Goal: Information Seeking & Learning: Learn about a topic

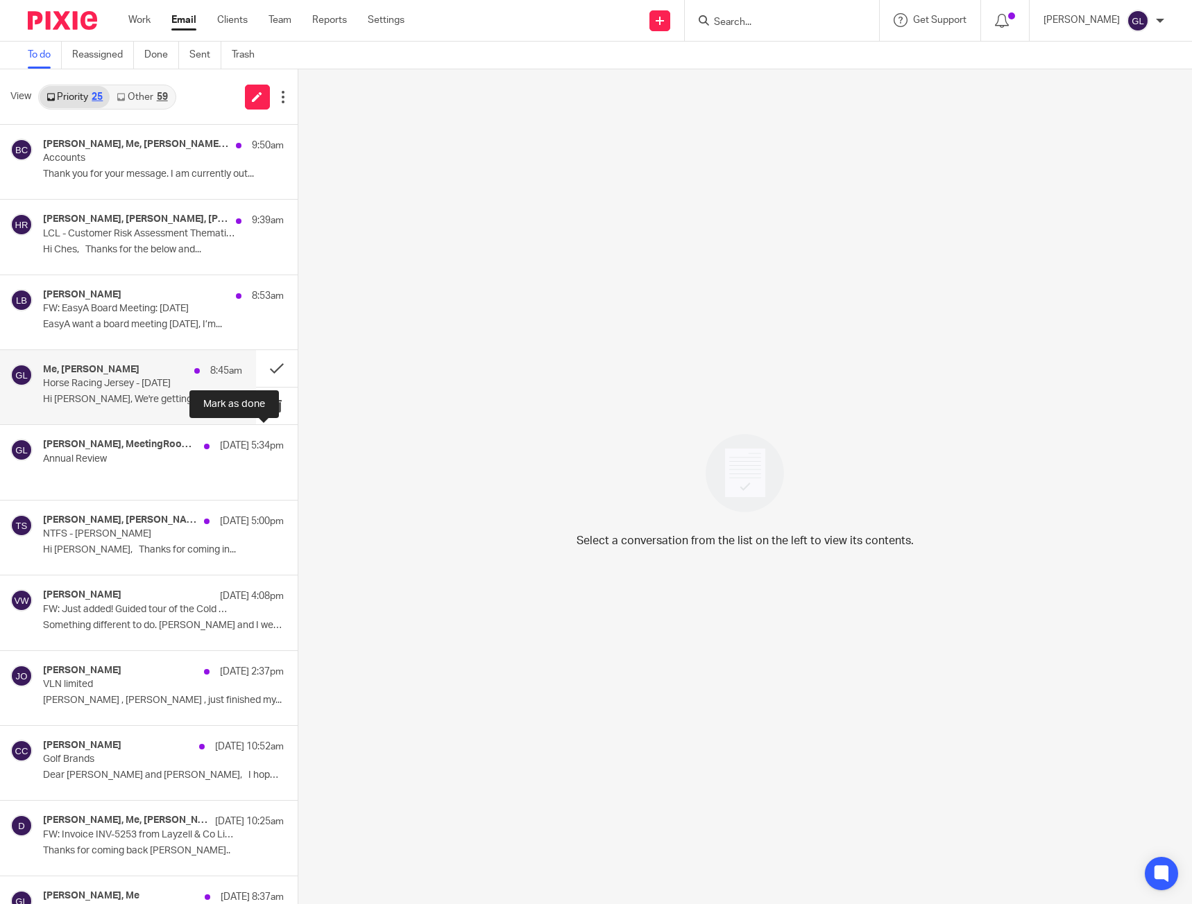
drag, startPoint x: 259, startPoint y: 446, endPoint x: 204, endPoint y: 398, distance: 72.8
click at [298, 446] on button at bounding box center [303, 443] width 11 height 37
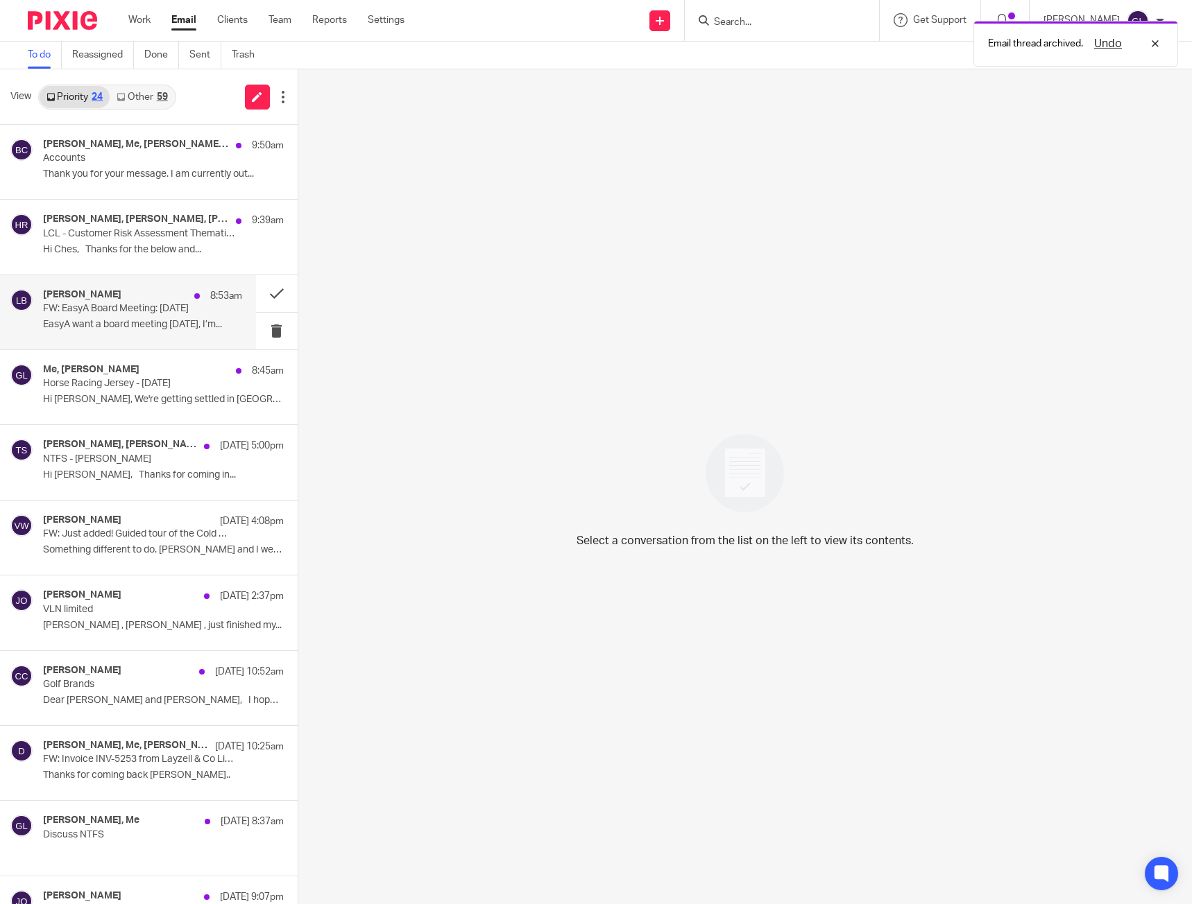
click at [190, 330] on p "EasyA want a board meeting [DATE], I’m..." at bounding box center [142, 325] width 199 height 12
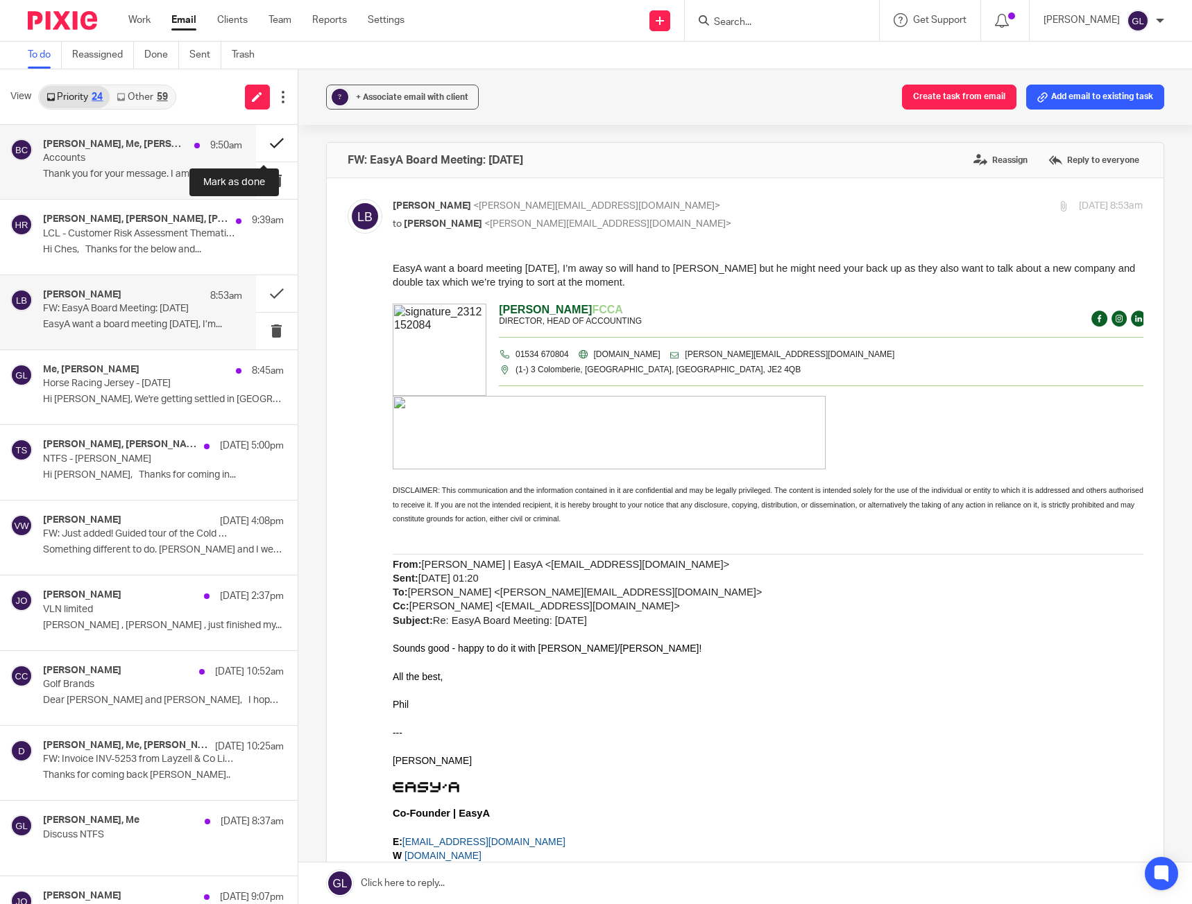
click at [256, 146] on button at bounding box center [277, 143] width 42 height 37
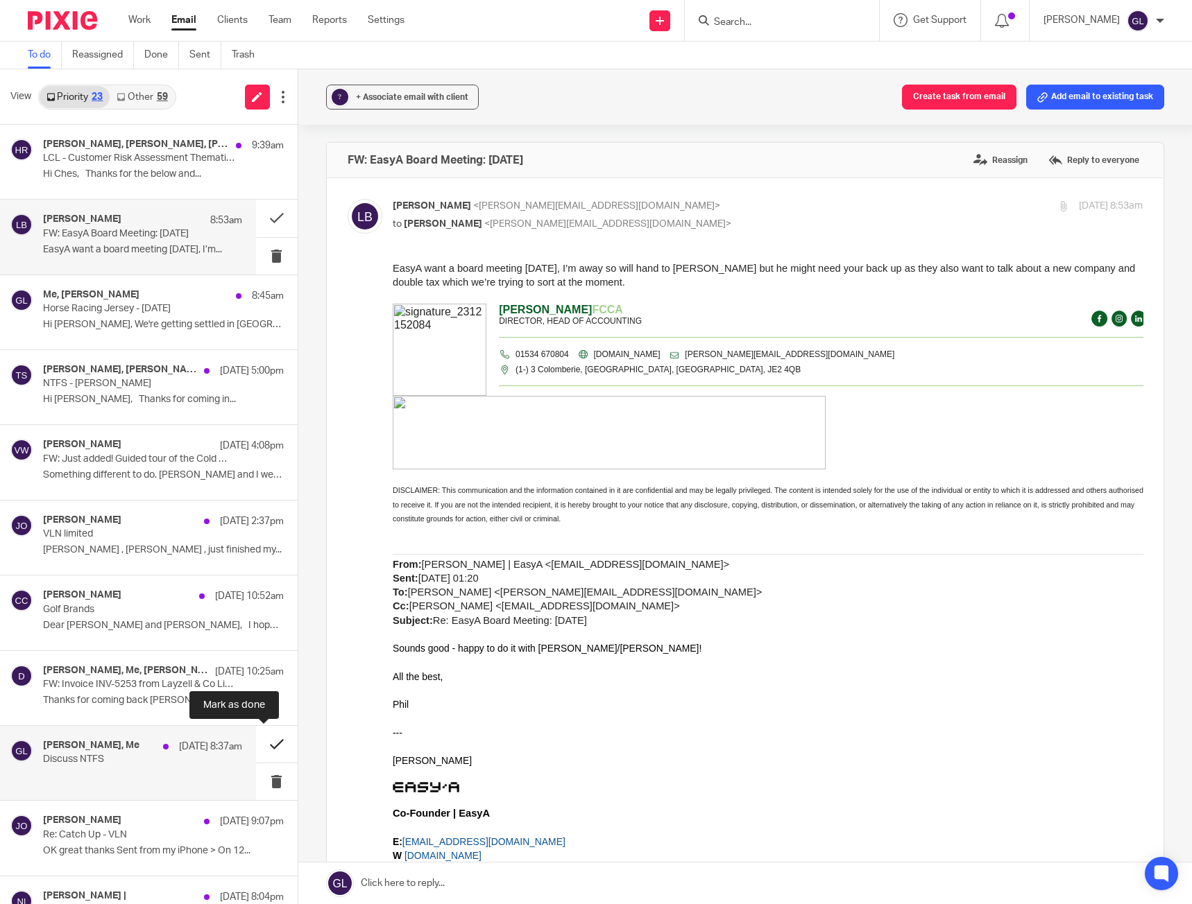
click at [266, 745] on button at bounding box center [277, 744] width 42 height 37
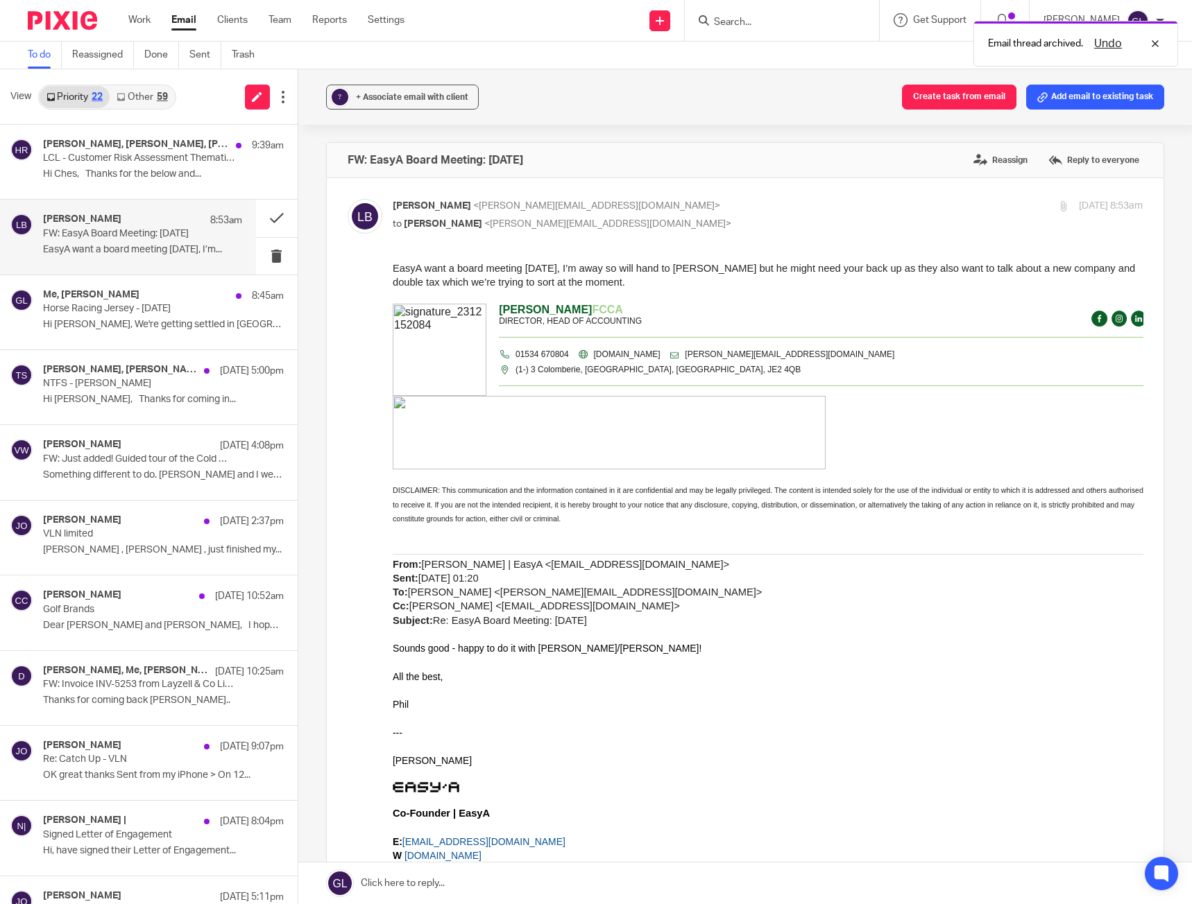
click at [135, 104] on link "Other 59" at bounding box center [142, 97] width 65 height 22
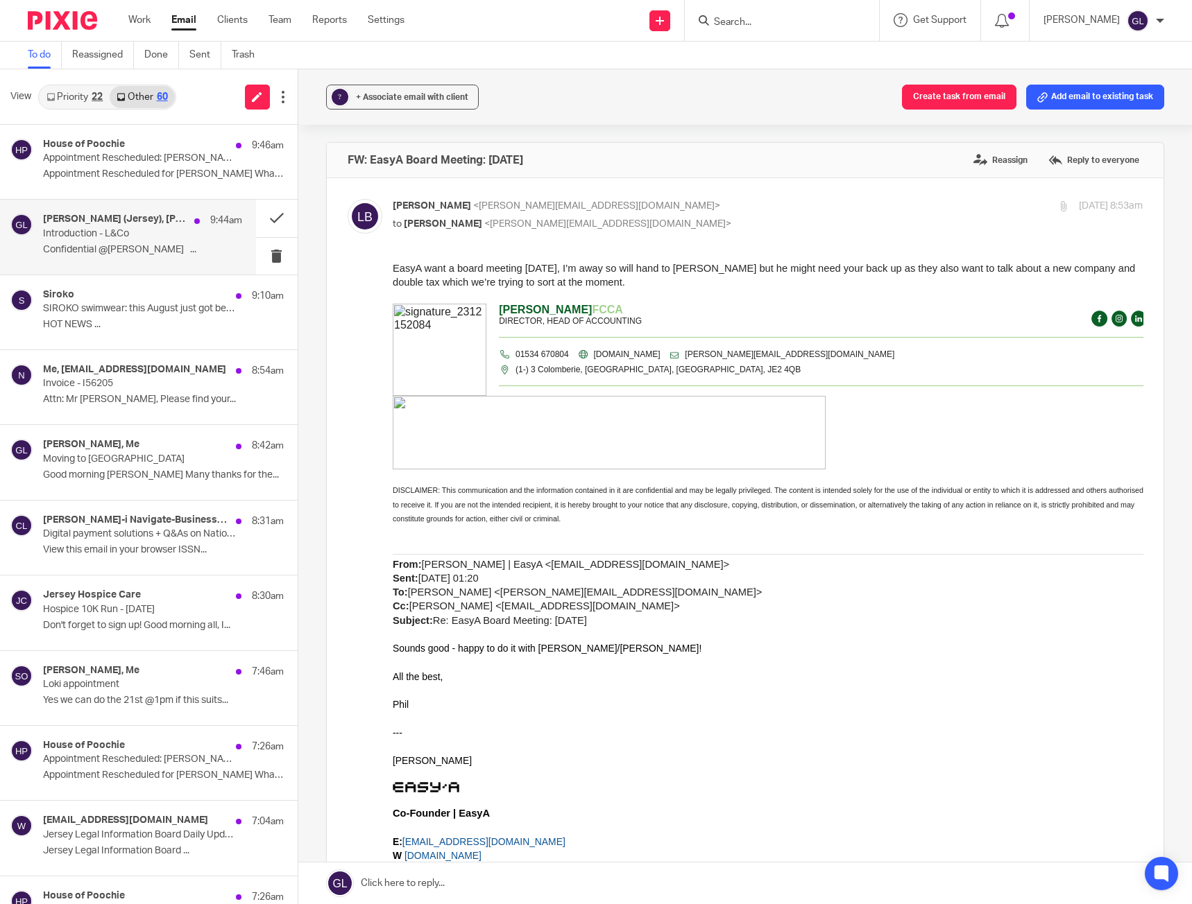
click at [149, 244] on p "Confidential @[PERSON_NAME] ..." at bounding box center [142, 250] width 199 height 12
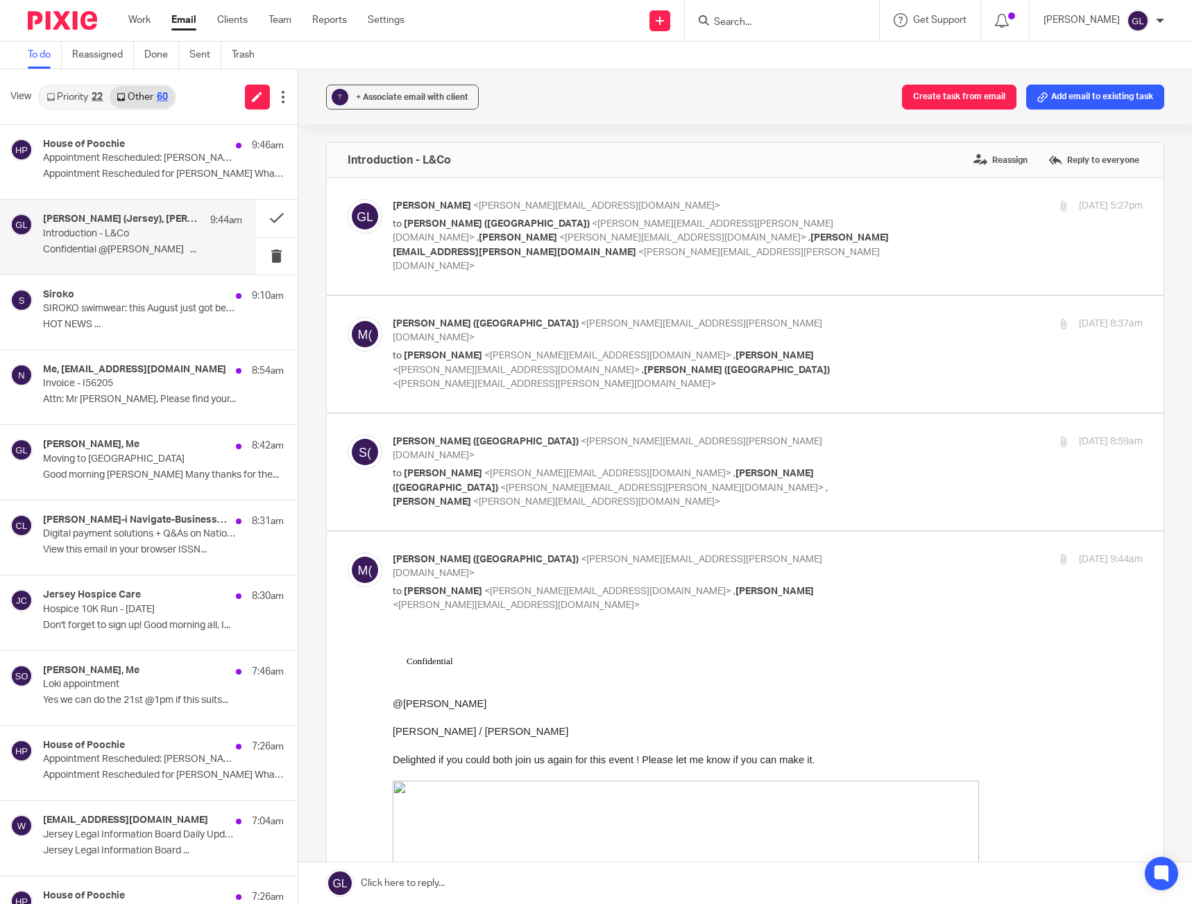
click at [557, 702] on p "@[PERSON_NAME]" at bounding box center [767, 703] width 750 height 14
drag, startPoint x: 557, startPoint y: 702, endPoint x: 646, endPoint y: 1248, distance: 553.7
click at [187, 603] on div "8:30am" at bounding box center [214, 597] width 55 height 14
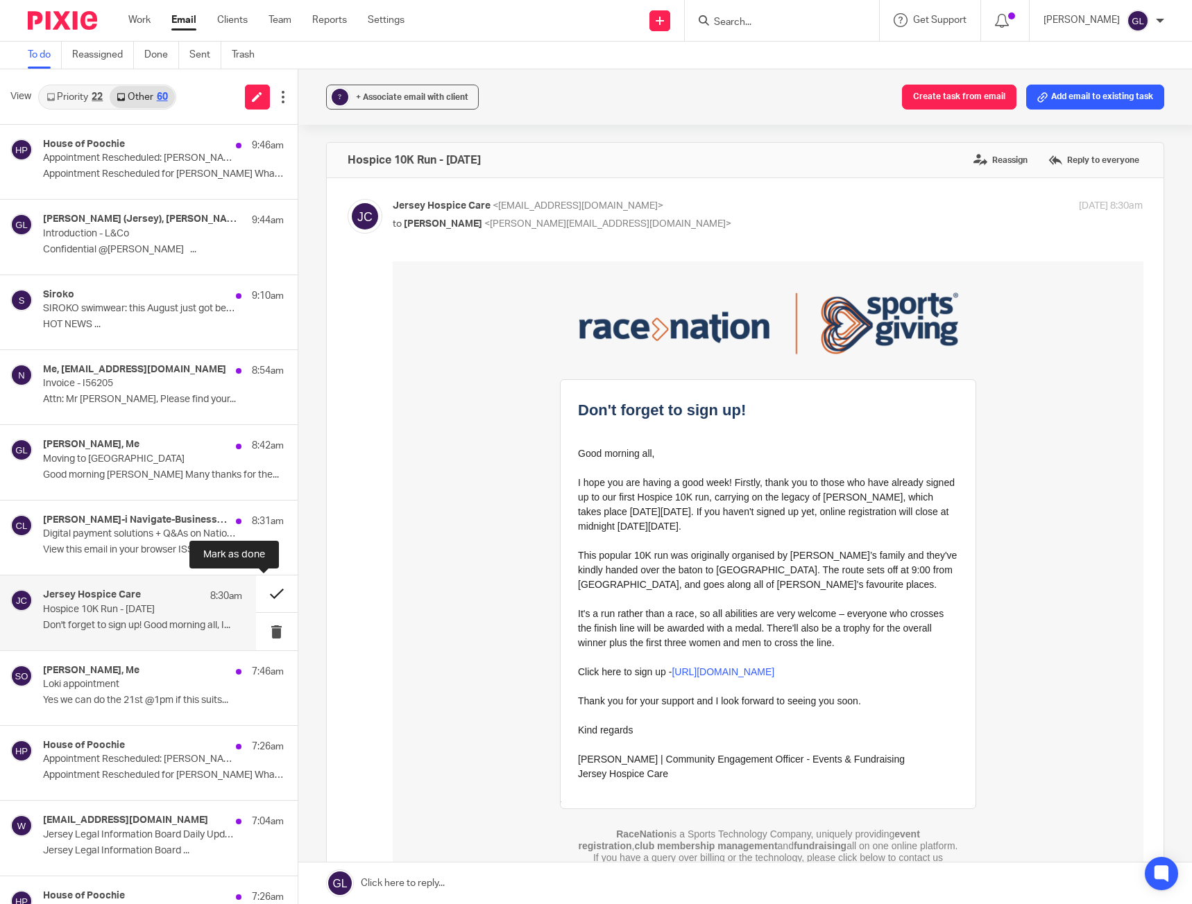
click at [259, 590] on button at bounding box center [277, 594] width 42 height 37
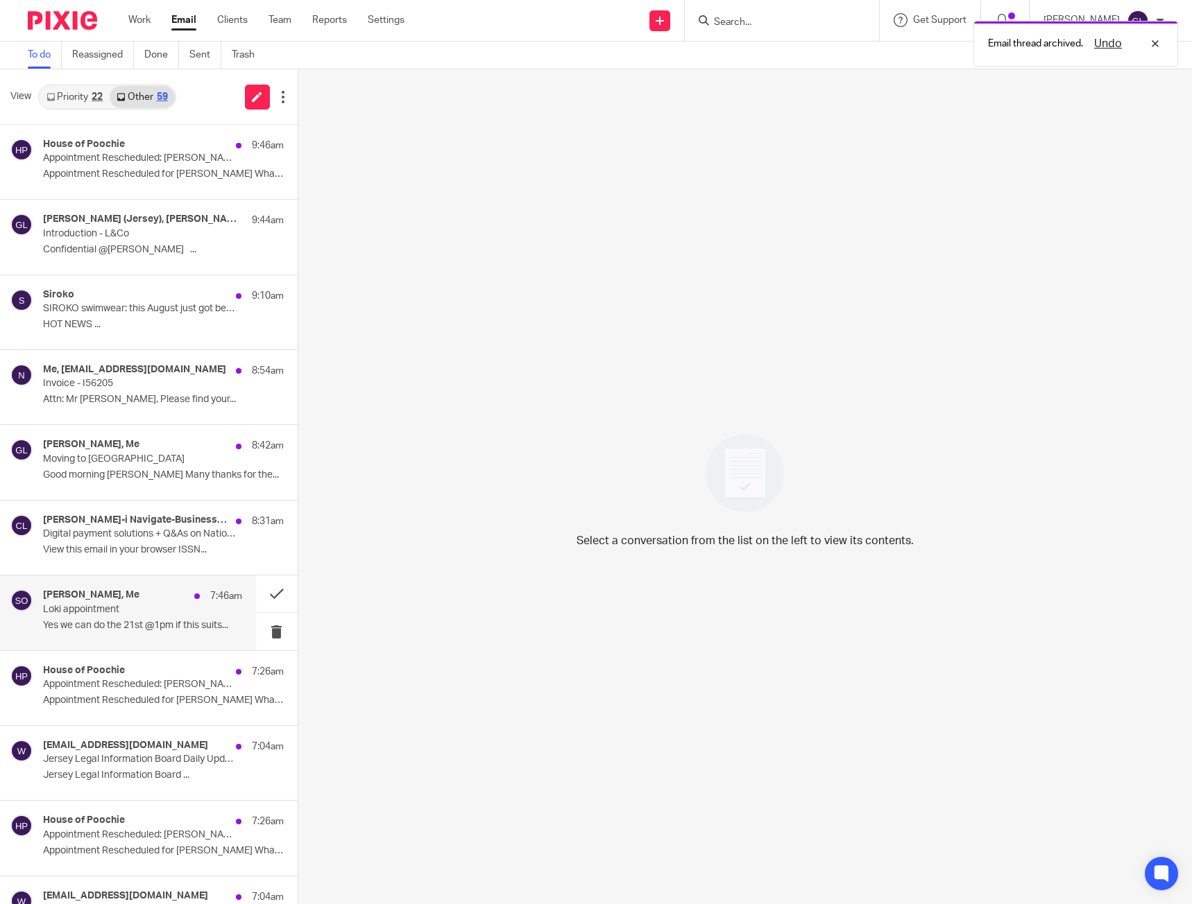
click at [205, 605] on div "[PERSON_NAME], Me 7:46am Loki appointment Yes we can do the 21st @1pm if this s…" at bounding box center [142, 613] width 199 height 46
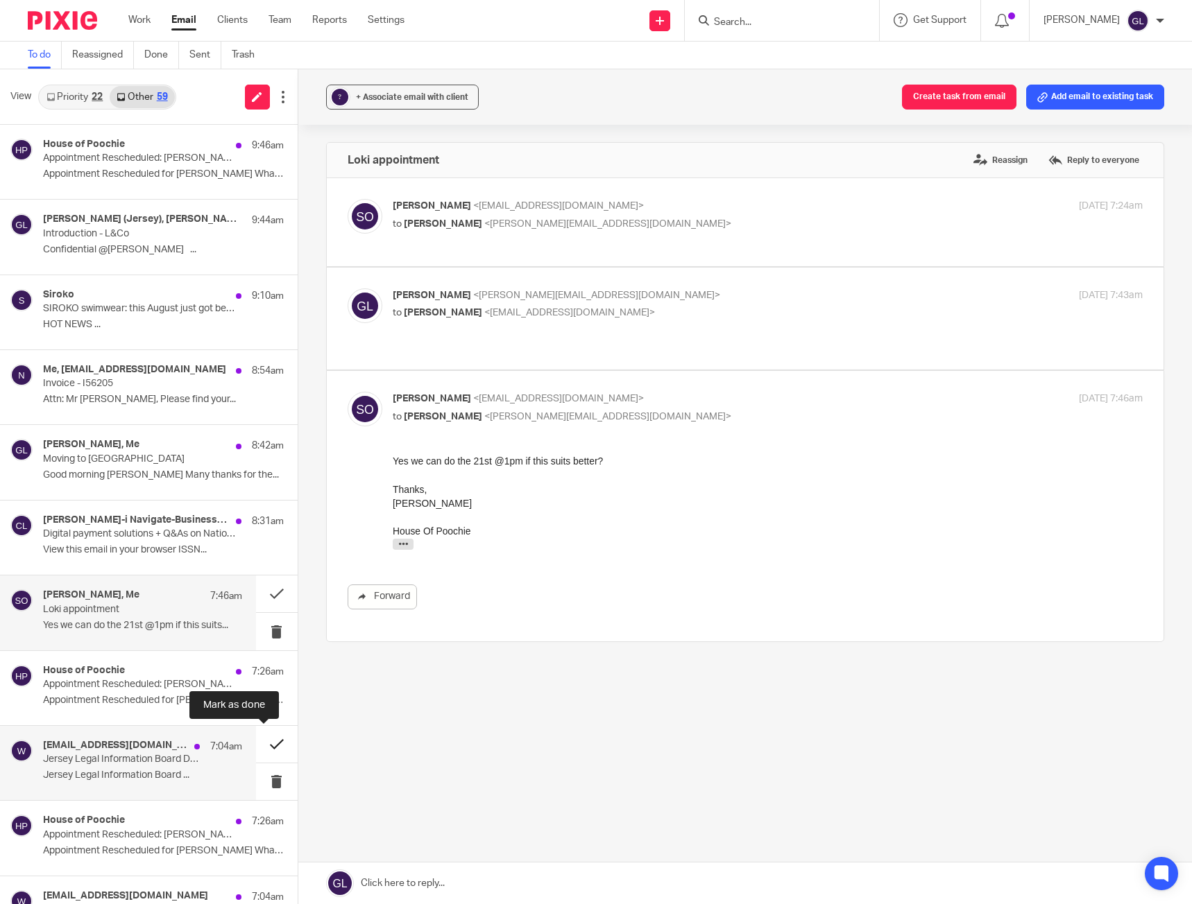
click at [258, 745] on button at bounding box center [277, 744] width 42 height 37
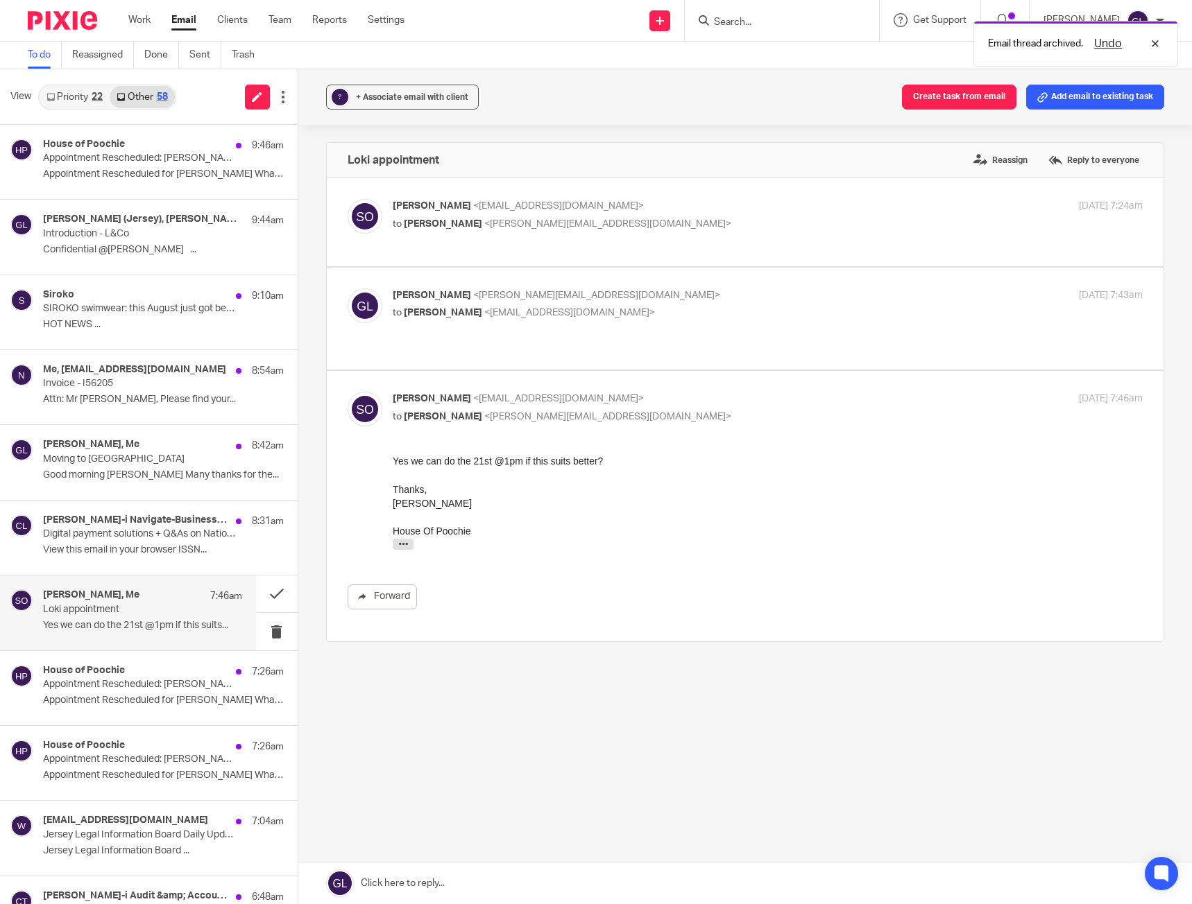
scroll to position [69, 0]
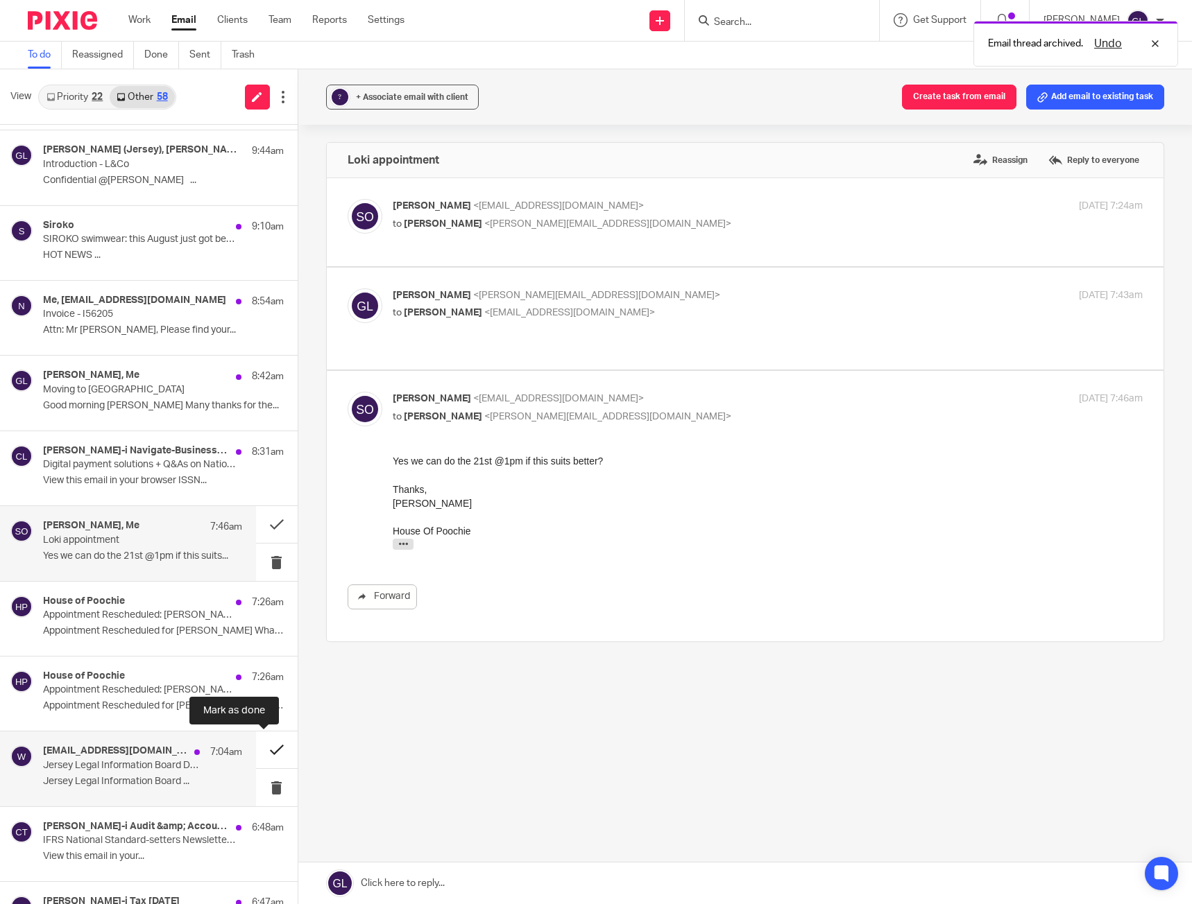
click at [256, 754] on button at bounding box center [277, 750] width 42 height 37
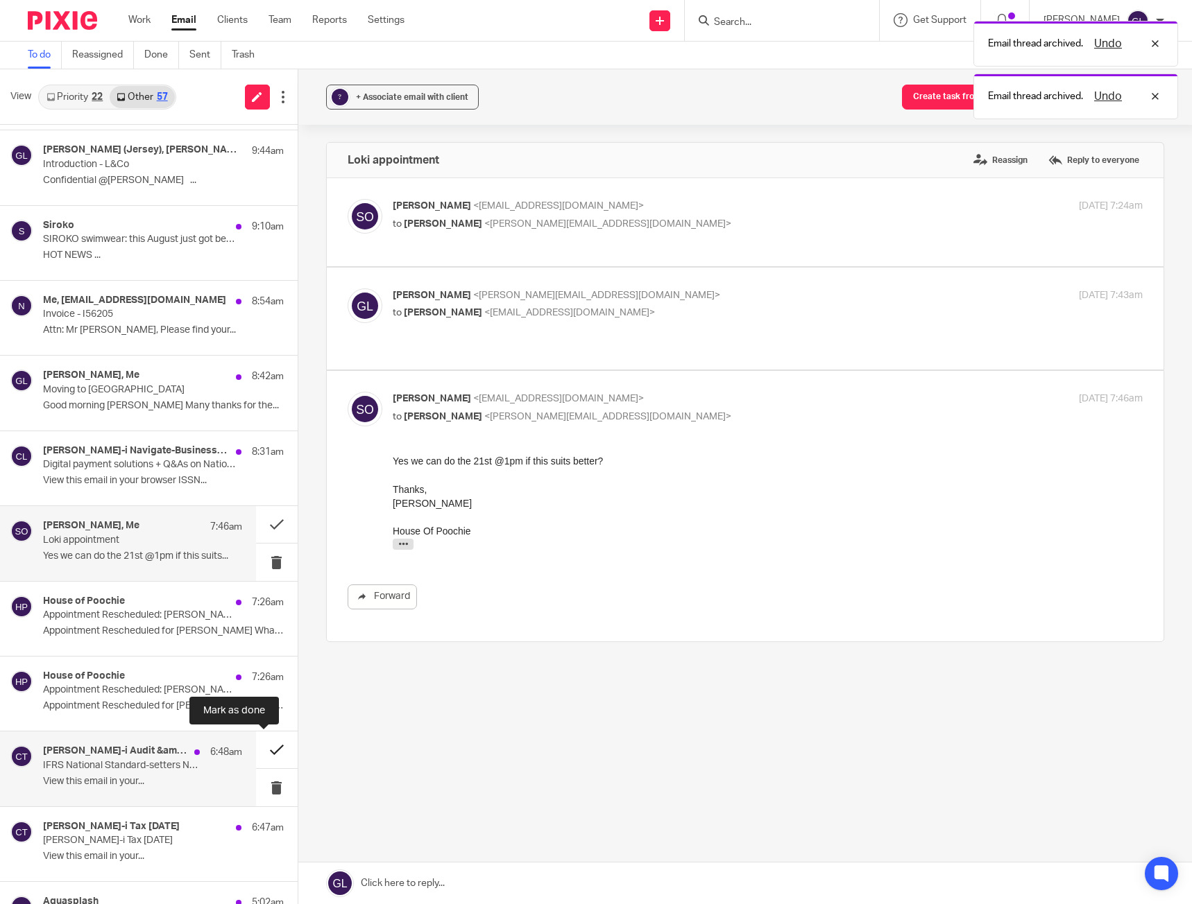
click at [265, 750] on button at bounding box center [277, 750] width 42 height 37
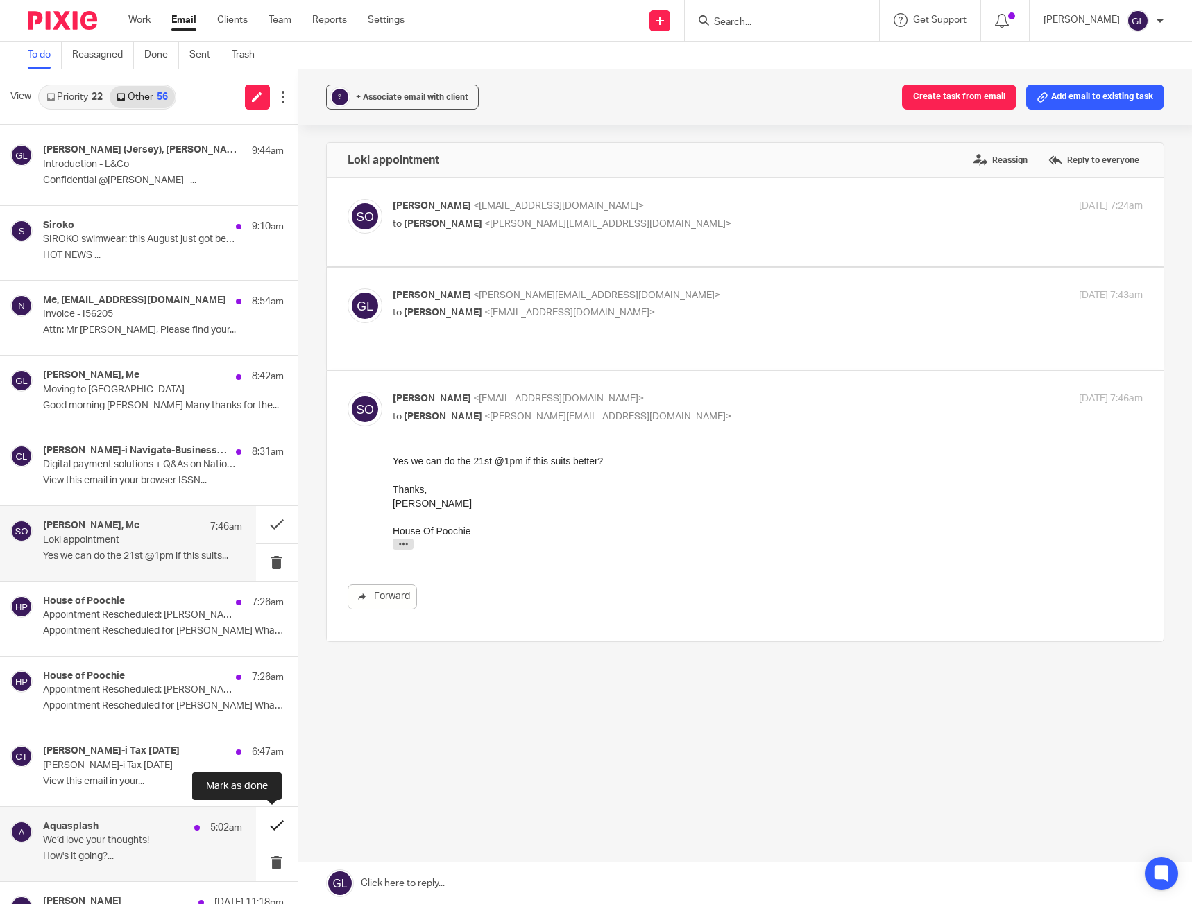
drag, startPoint x: 257, startPoint y: 827, endPoint x: 257, endPoint y: 813, distance: 13.9
click at [257, 827] on button at bounding box center [277, 825] width 42 height 37
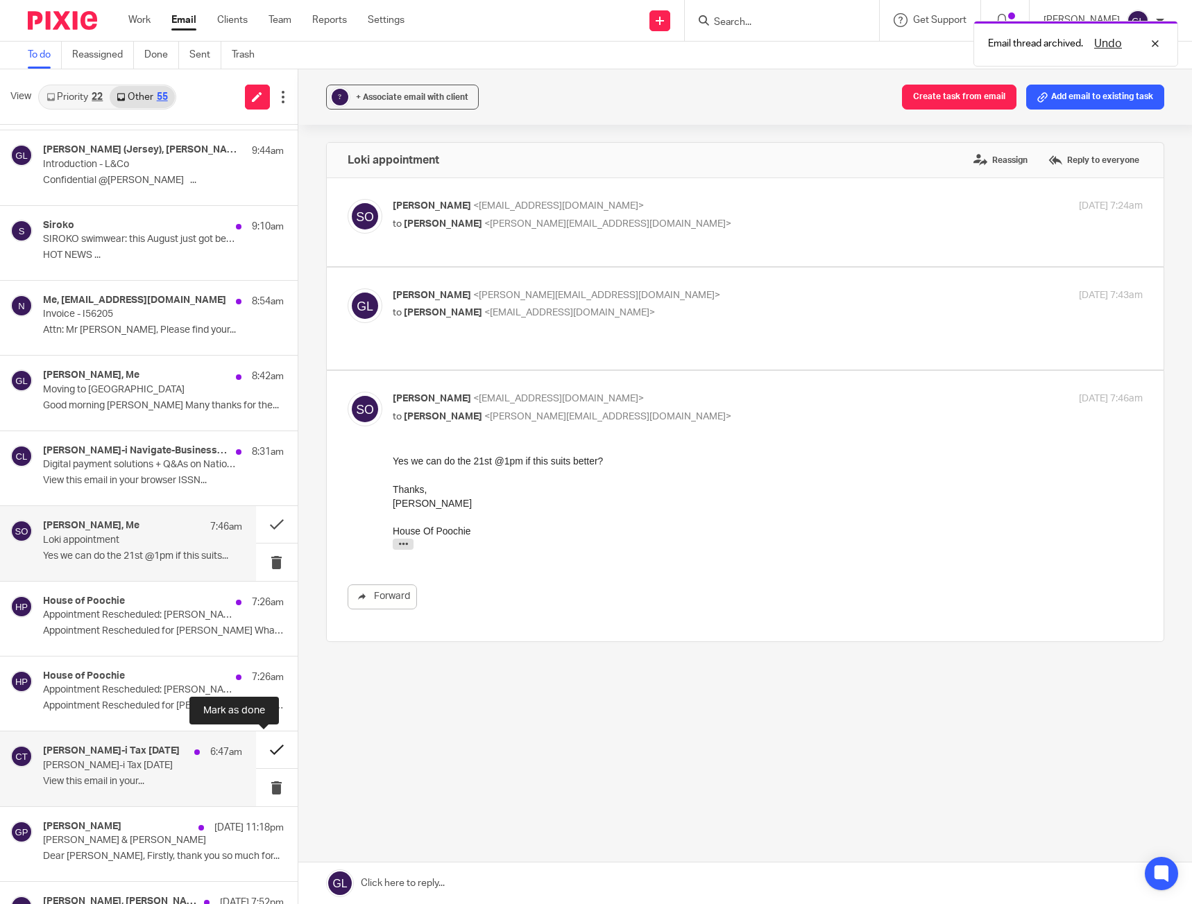
click at [265, 748] on button at bounding box center [277, 750] width 42 height 37
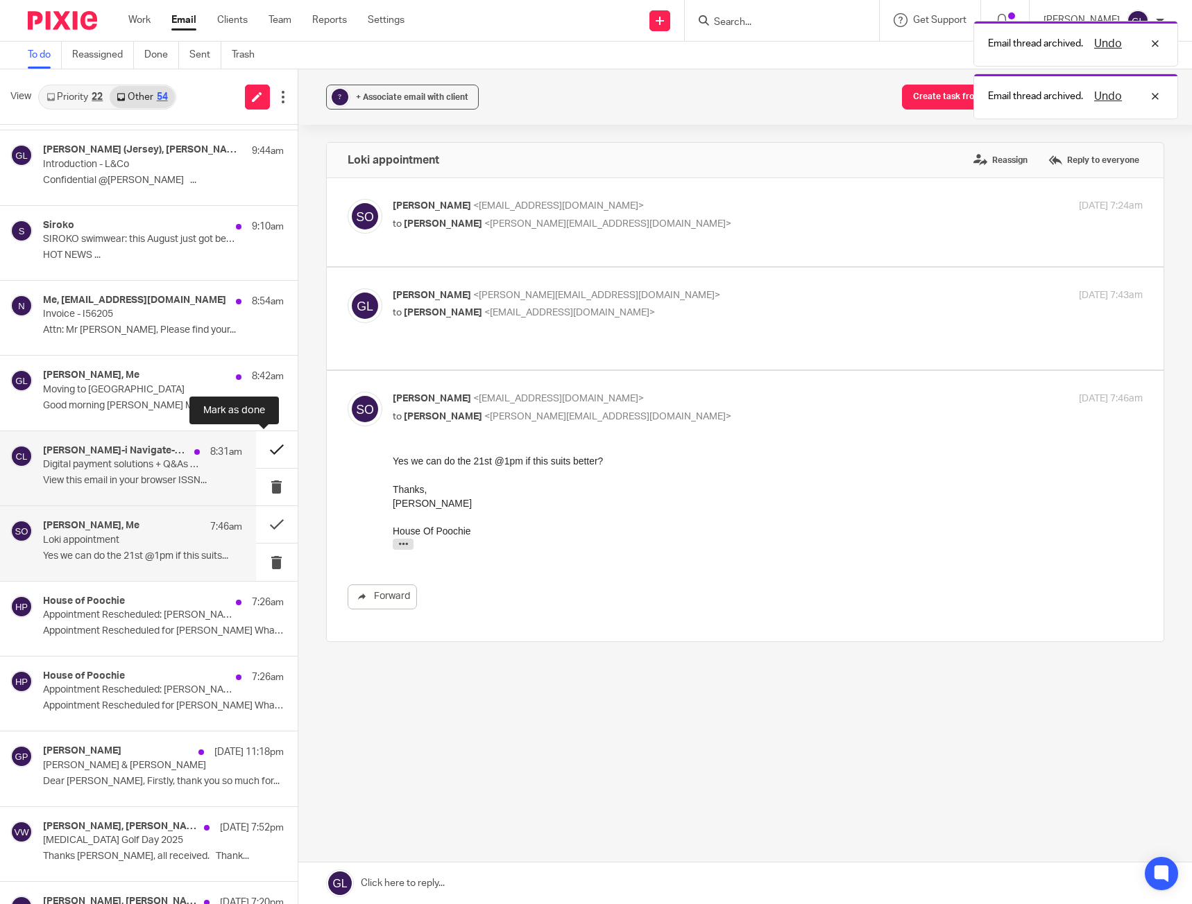
click at [266, 454] on button at bounding box center [277, 449] width 42 height 37
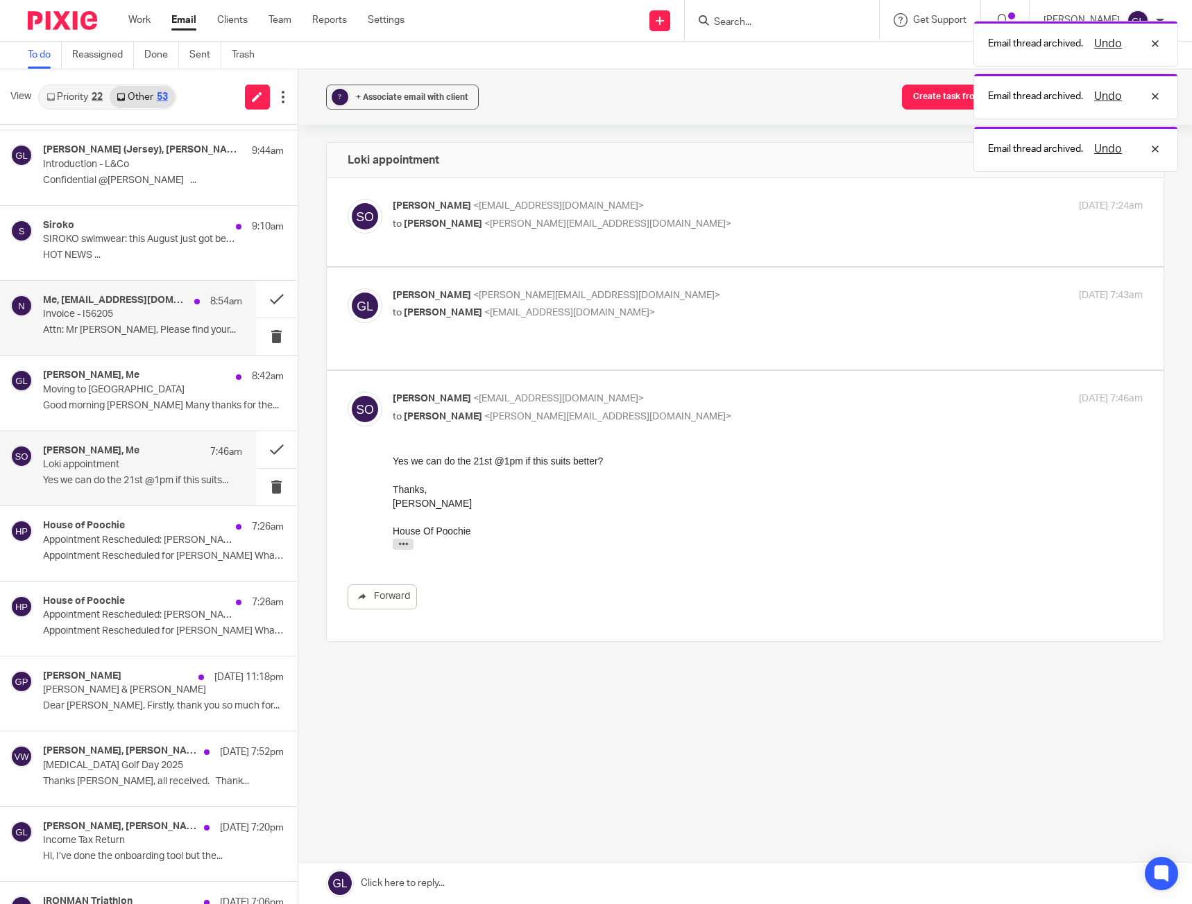
click at [168, 318] on p "Invoice - I56205" at bounding box center [122, 315] width 159 height 12
click at [268, 302] on button at bounding box center [277, 299] width 42 height 37
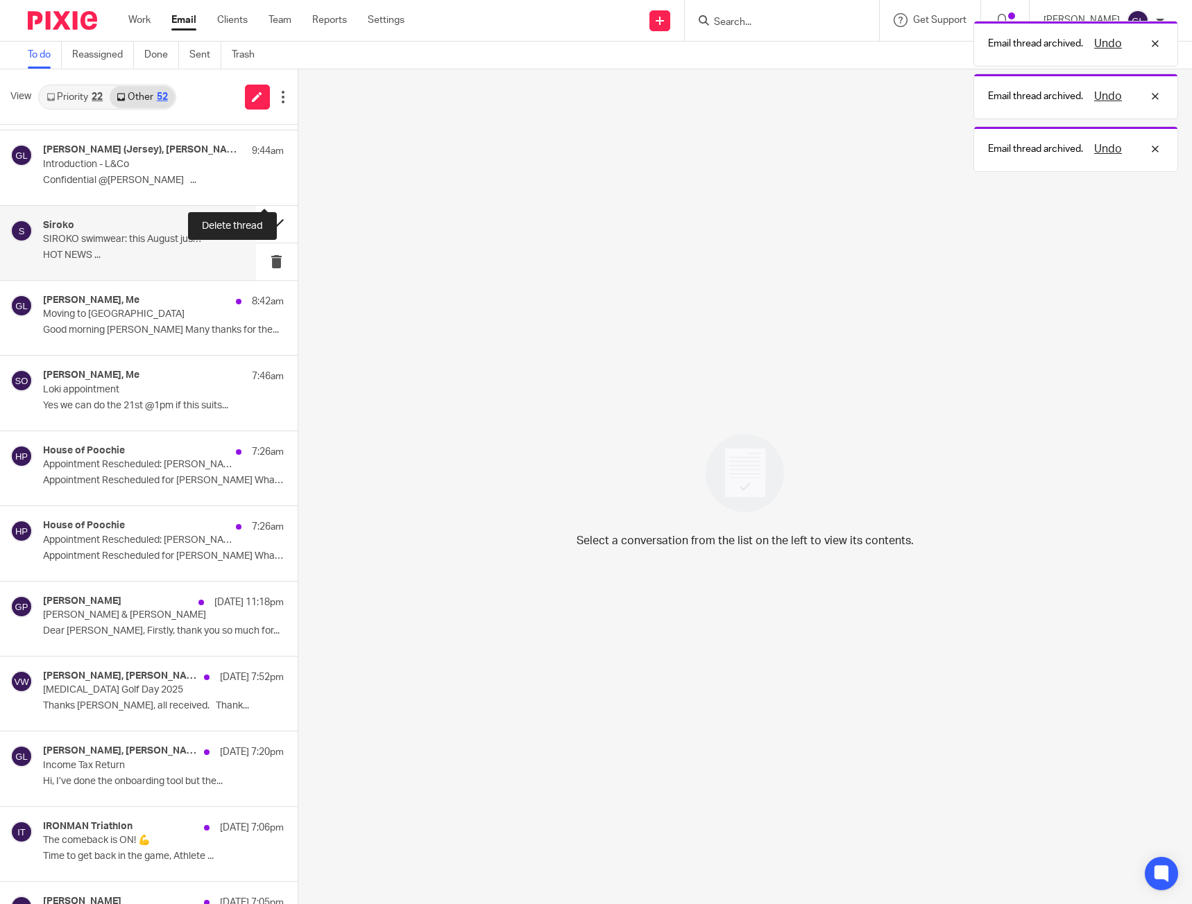
scroll to position [0, 0]
click at [256, 222] on button at bounding box center [277, 224] width 42 height 37
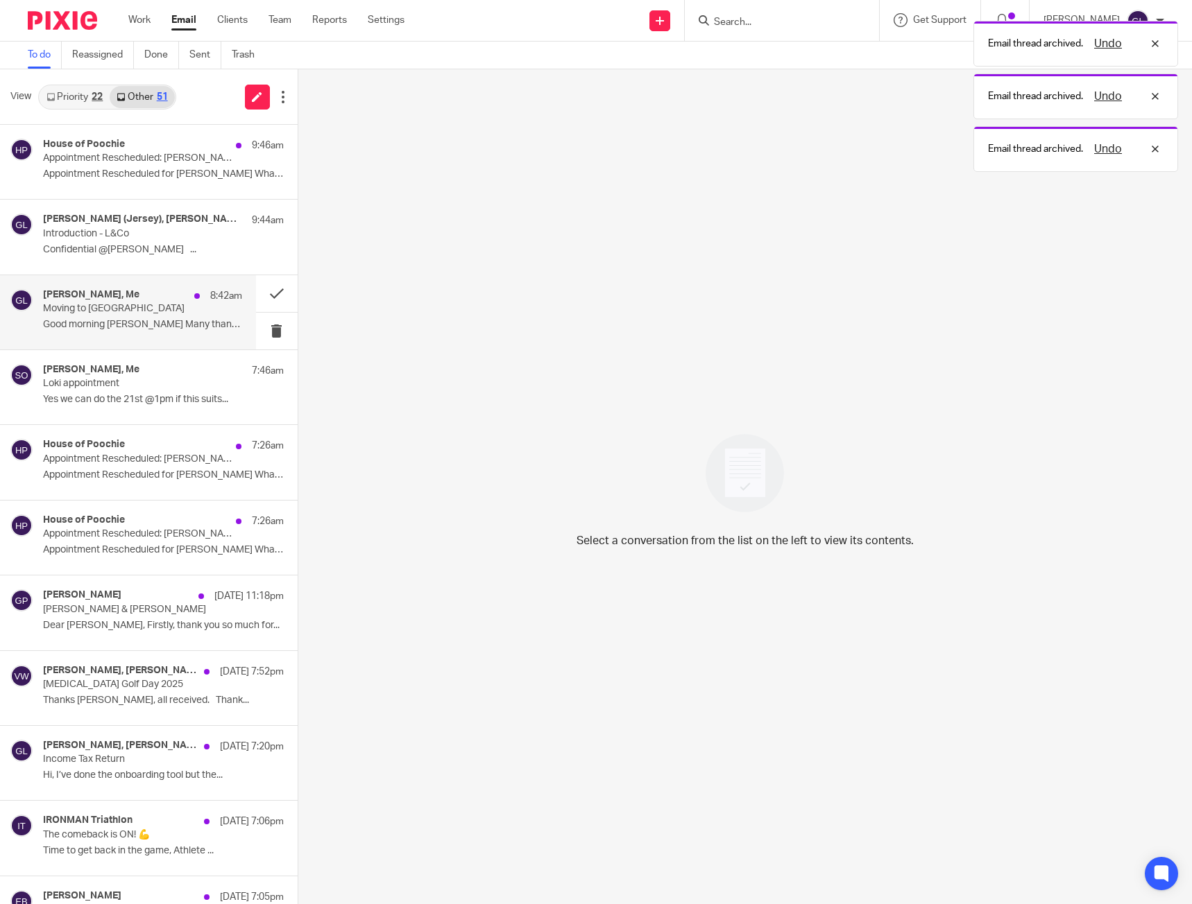
click at [81, 304] on p "Moving to [GEOGRAPHIC_DATA]" at bounding box center [122, 309] width 159 height 12
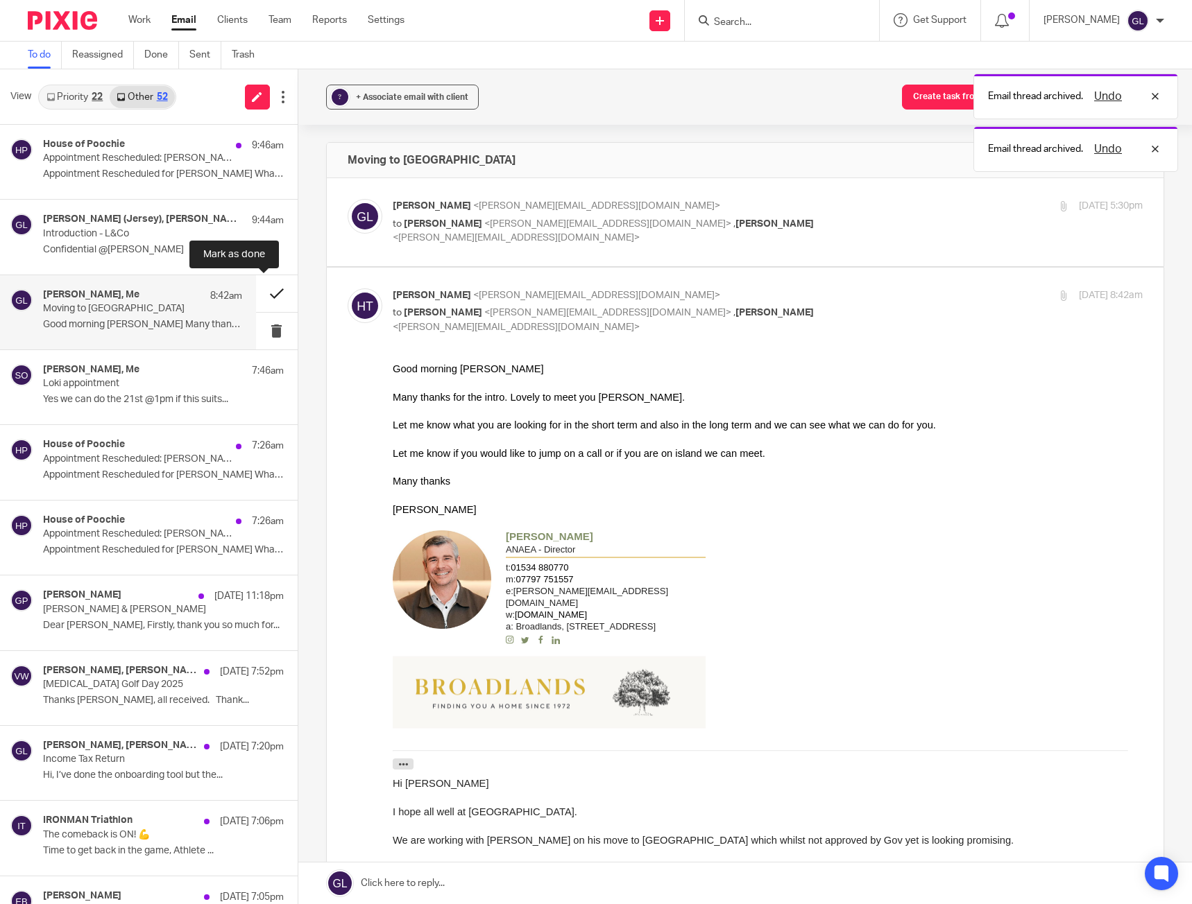
click at [271, 288] on button at bounding box center [277, 293] width 42 height 37
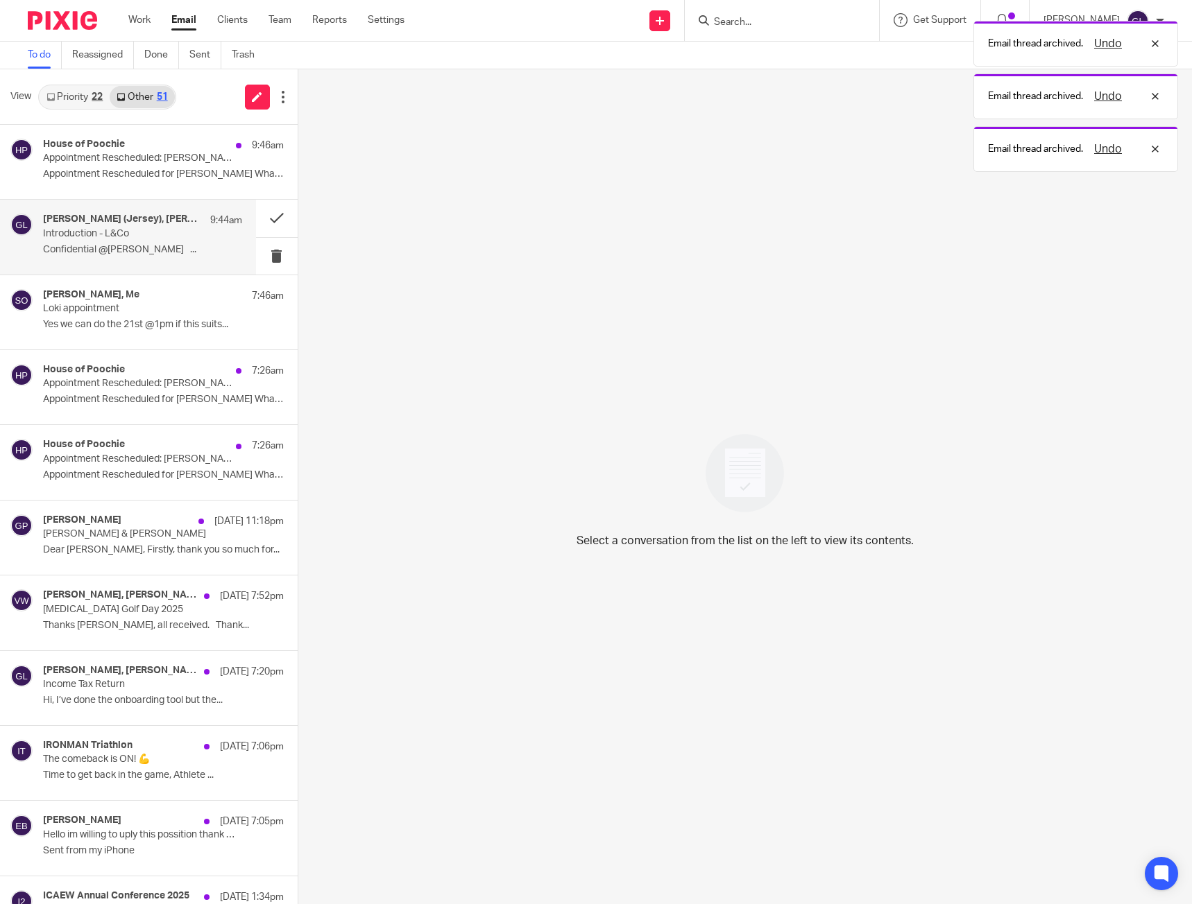
click at [128, 243] on div "[PERSON_NAME] (Jersey), [PERSON_NAME] ([GEOGRAPHIC_DATA]), Me 9:44am Introducti…" at bounding box center [142, 237] width 199 height 46
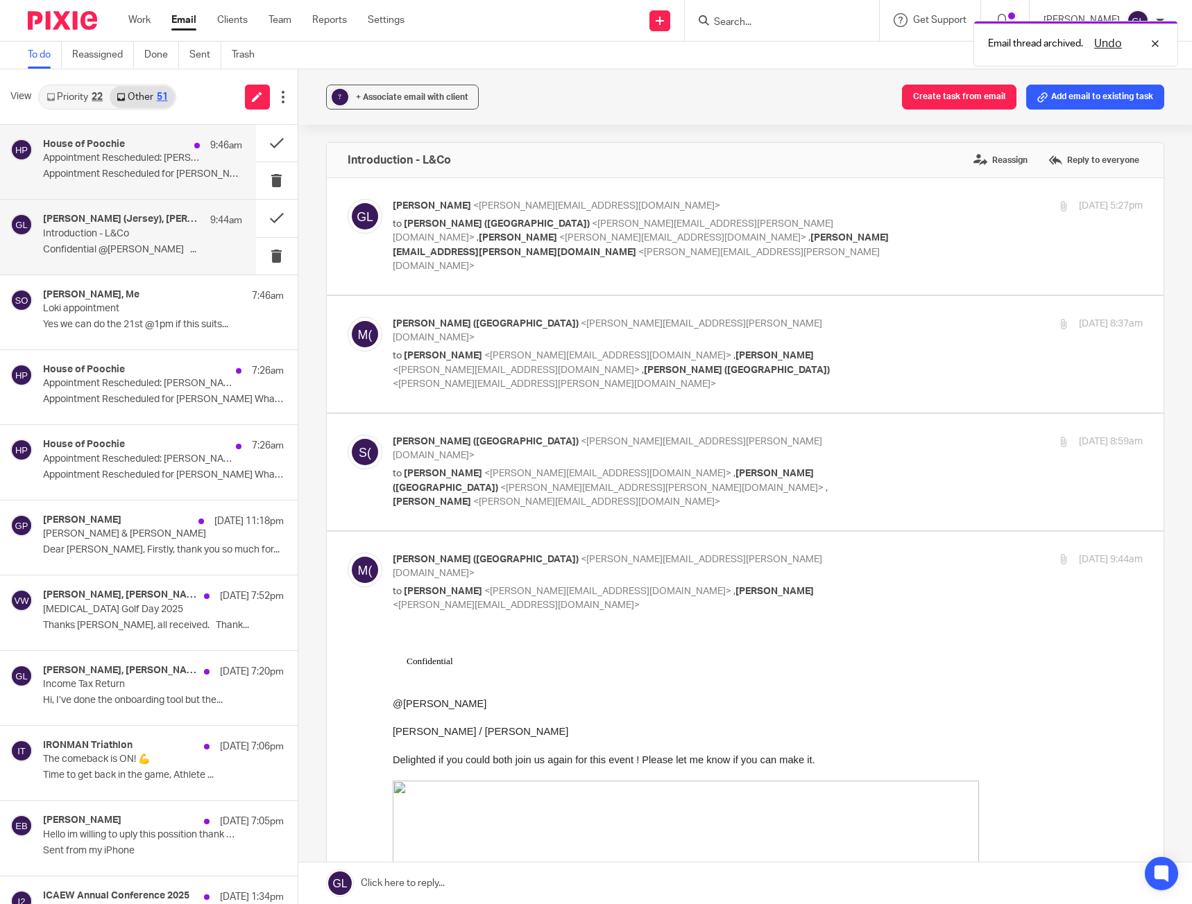
click at [148, 182] on div "House of Poochie 9:46am Appointment Rescheduled: [PERSON_NAME] now at [DATE] 13…" at bounding box center [142, 162] width 199 height 46
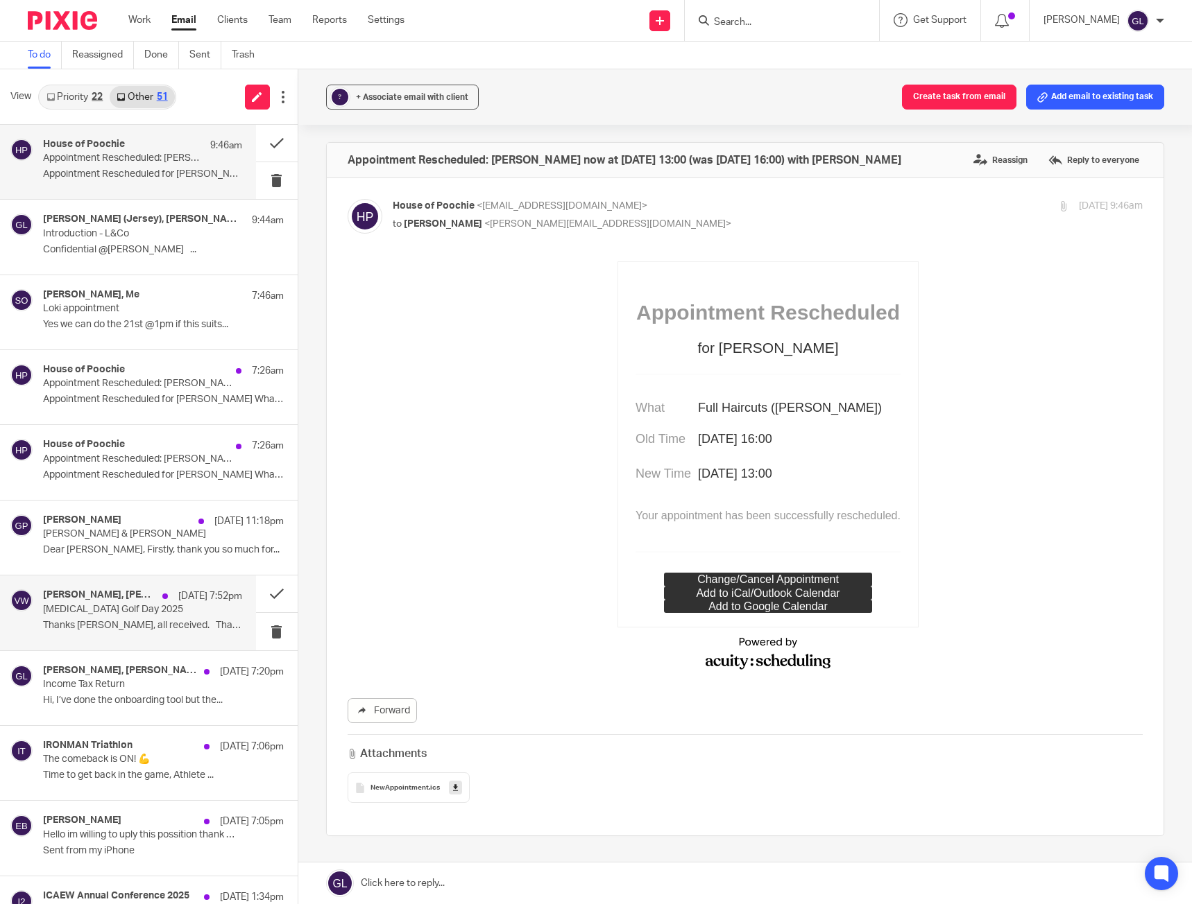
click at [169, 626] on p "Thanks [PERSON_NAME], all received. Thank..." at bounding box center [142, 626] width 199 height 12
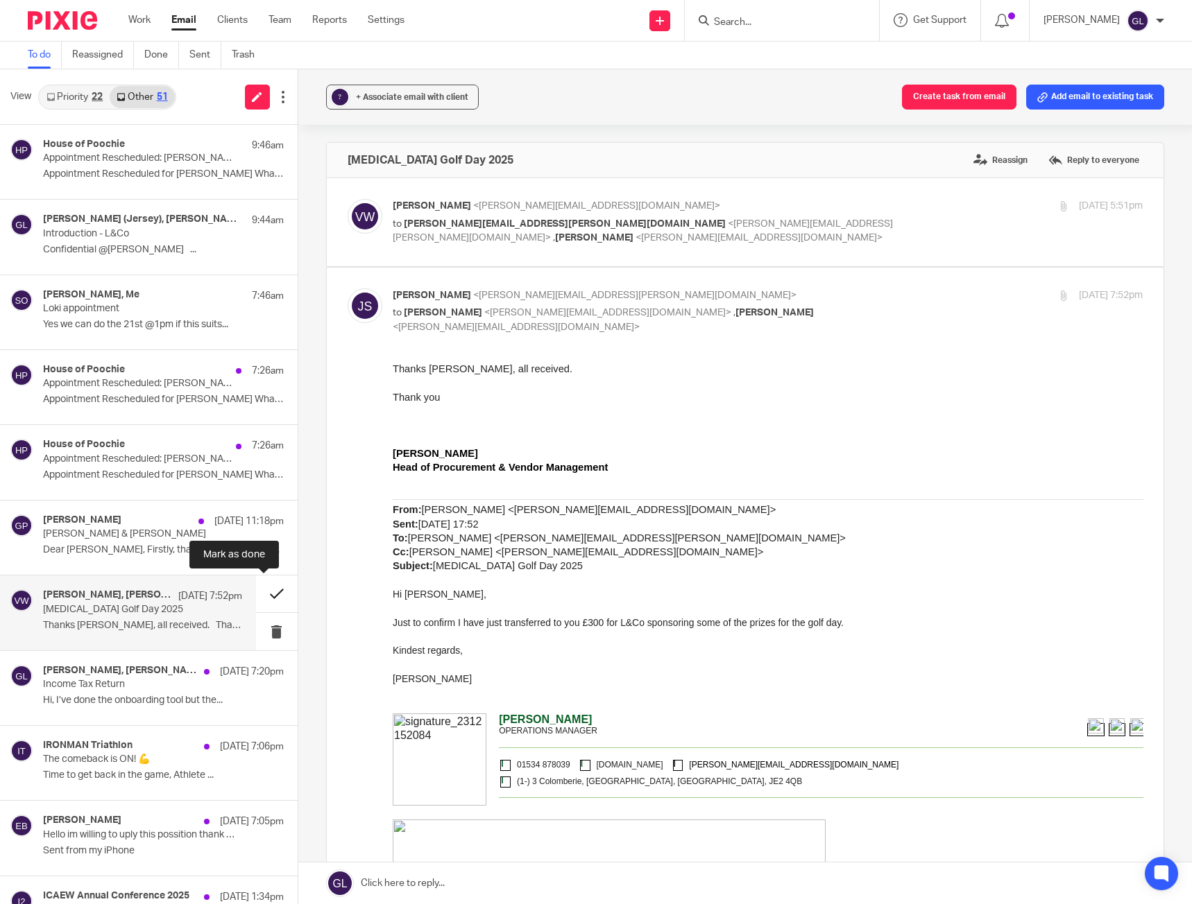
click at [264, 596] on button at bounding box center [277, 594] width 42 height 37
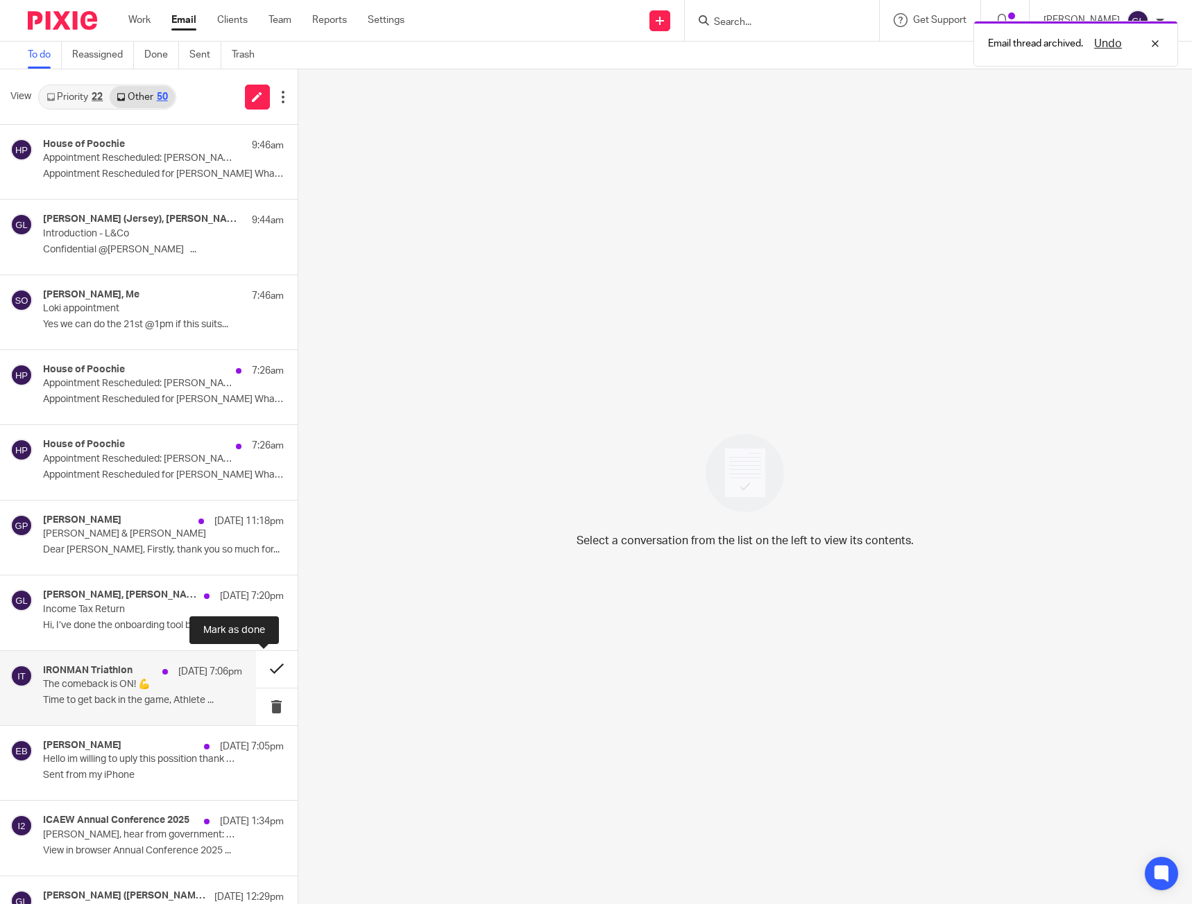
click at [260, 669] on button at bounding box center [277, 669] width 42 height 37
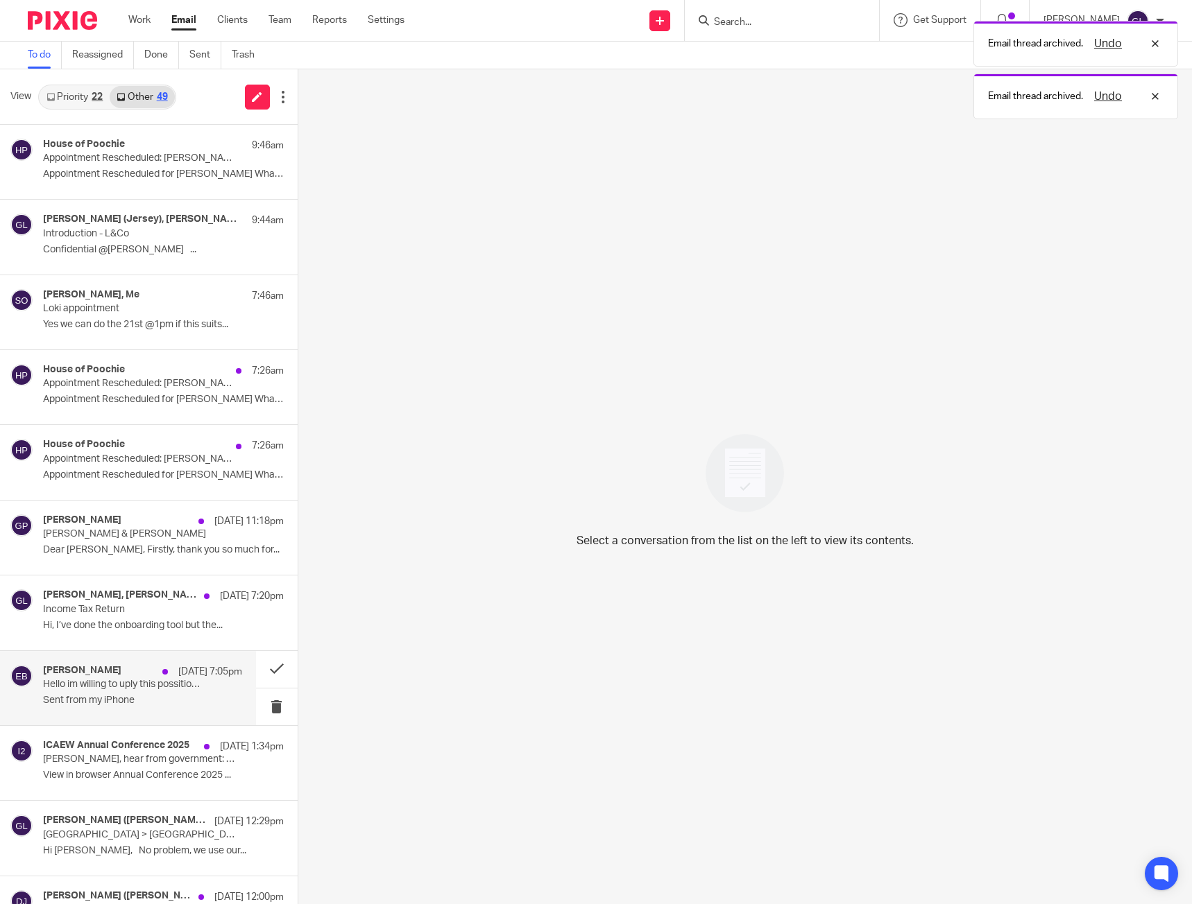
click at [184, 698] on p "Sent from my iPhone" at bounding box center [142, 701] width 199 height 12
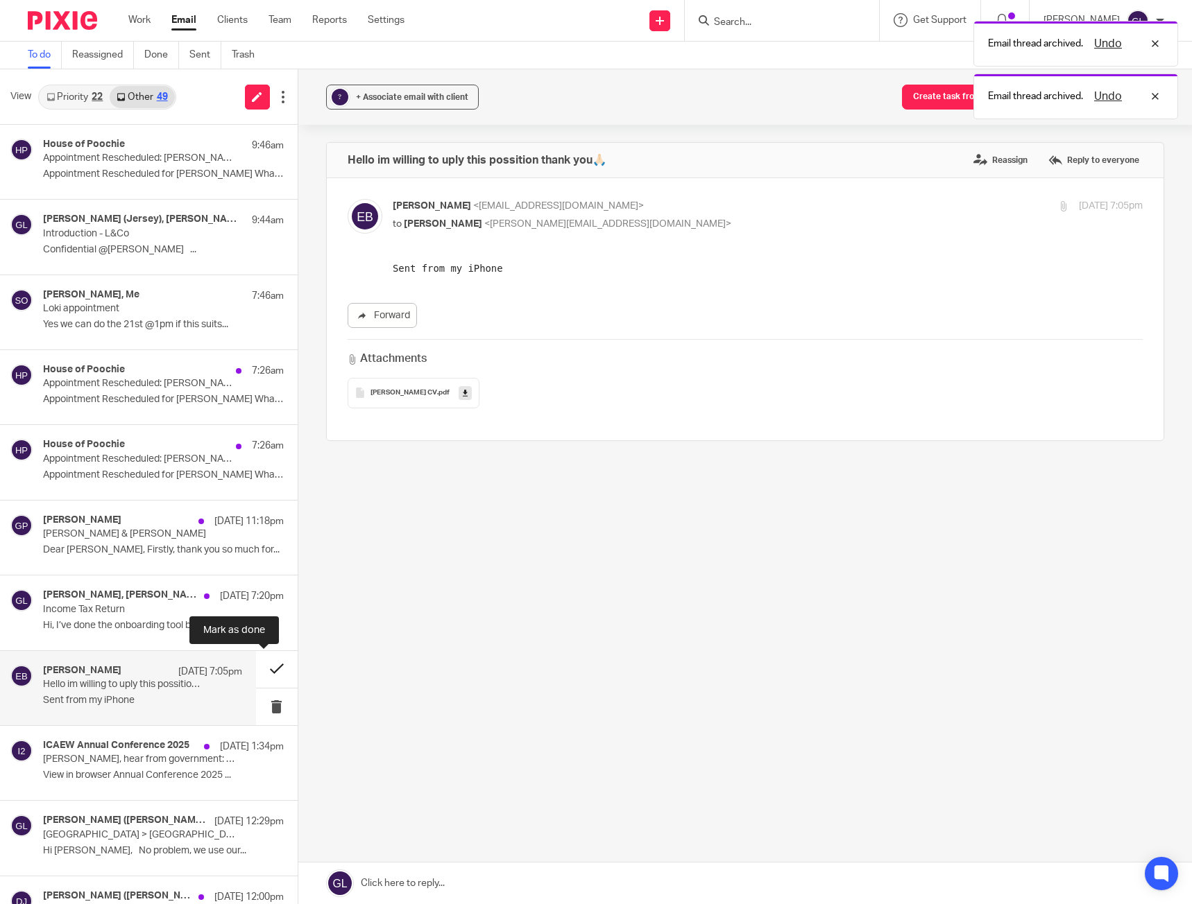
click at [259, 670] on button at bounding box center [277, 669] width 42 height 37
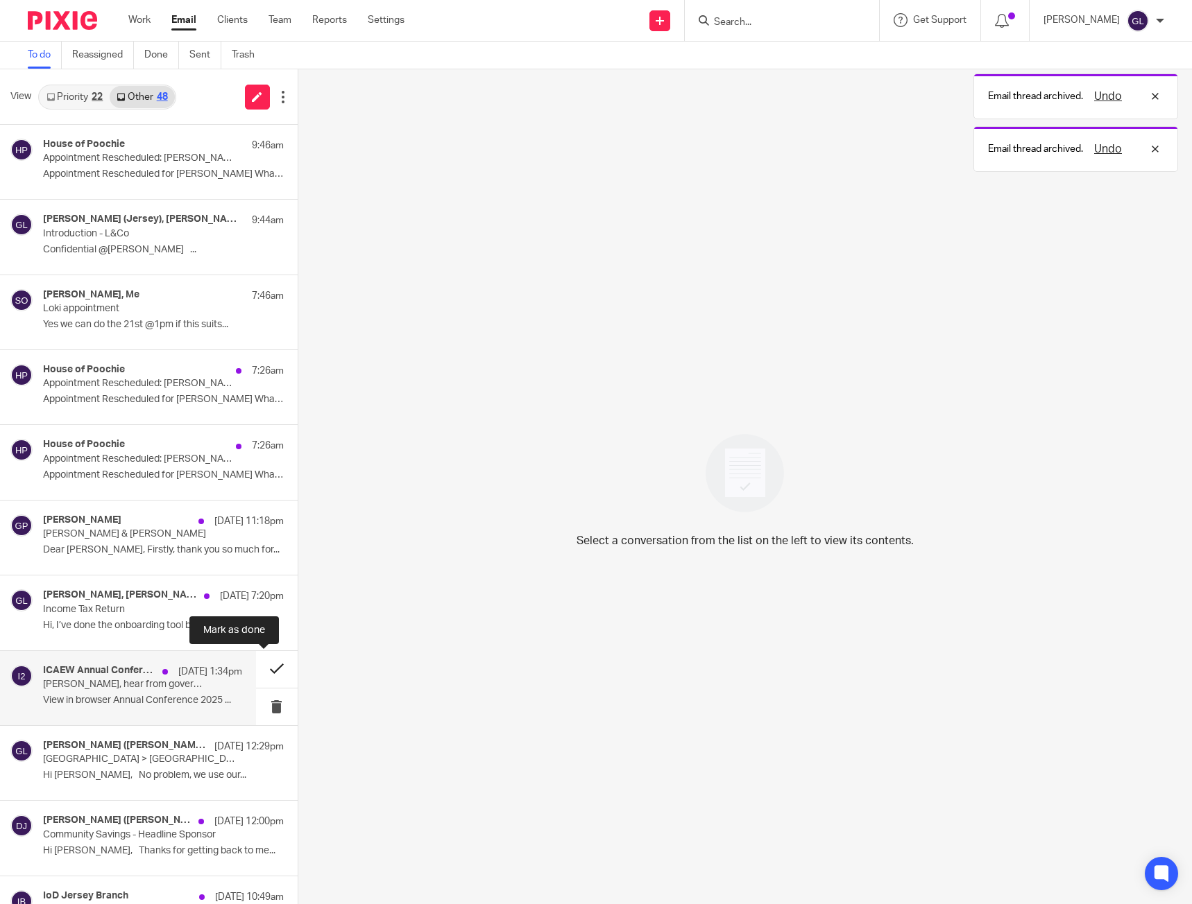
click at [261, 676] on button at bounding box center [277, 669] width 42 height 37
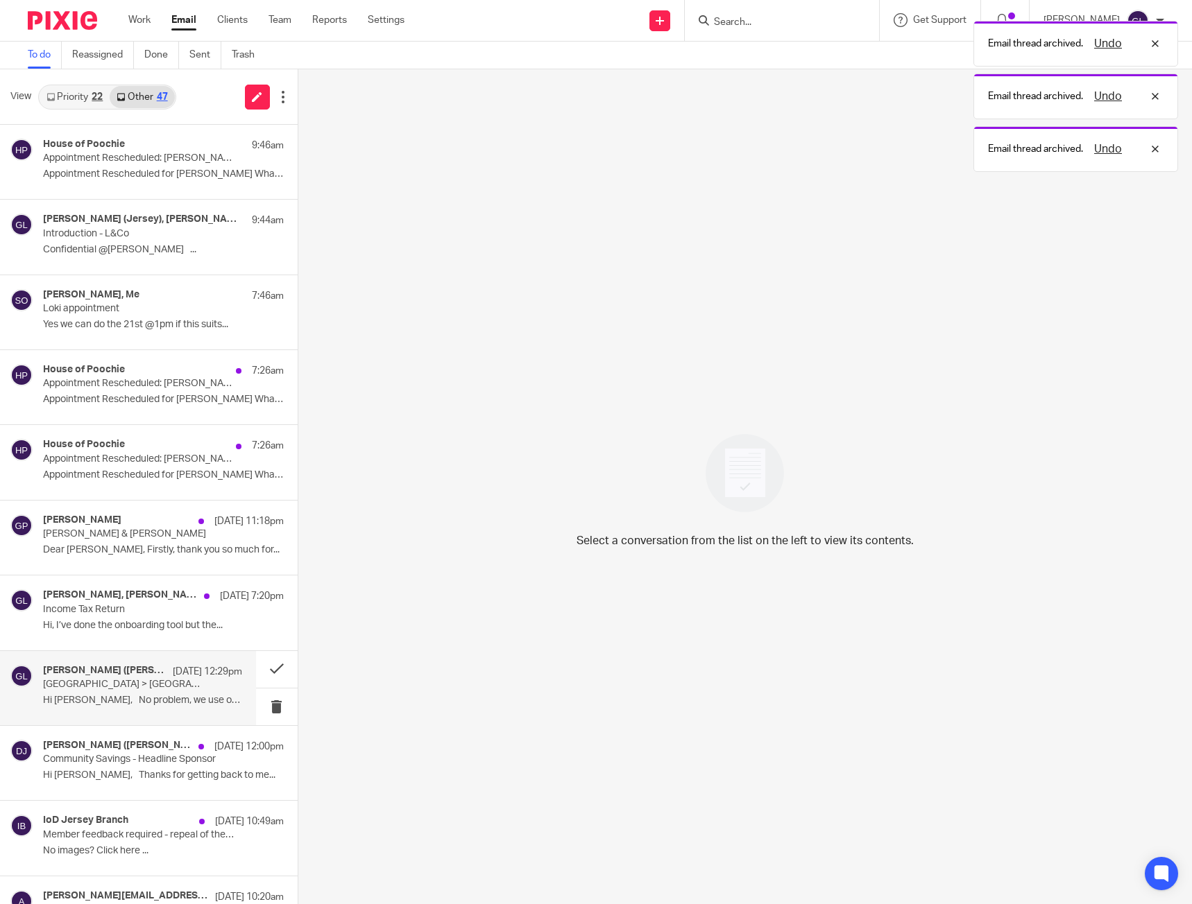
click at [127, 689] on p "[GEOGRAPHIC_DATA] > [GEOGRAPHIC_DATA]" at bounding box center [122, 685] width 159 height 12
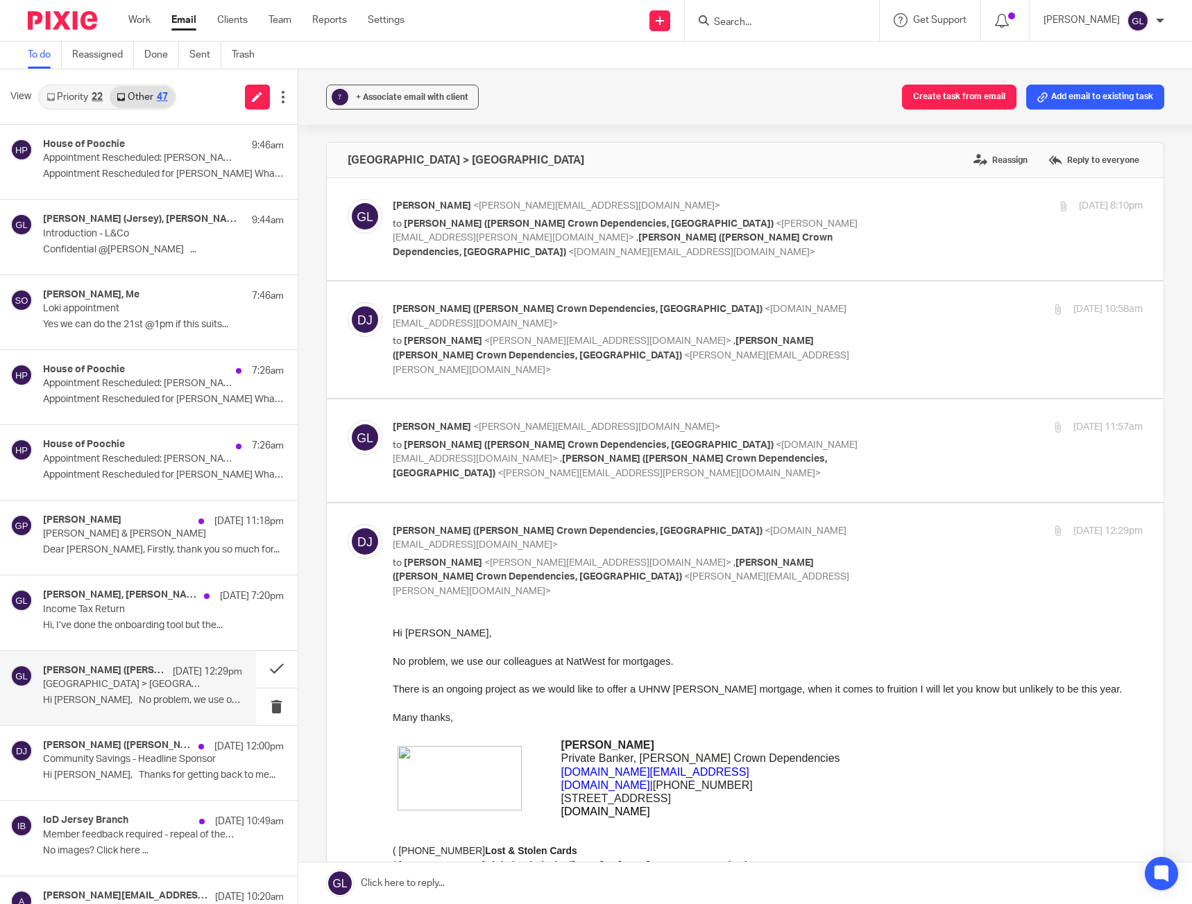
click at [147, 725] on div "[PERSON_NAME] ([PERSON_NAME] Crown Dependencies, [GEOGRAPHIC_DATA]), Me [DATE] …" at bounding box center [128, 688] width 256 height 74
click at [139, 755] on p "Community Savings - Headline Sponsor" at bounding box center [122, 760] width 159 height 12
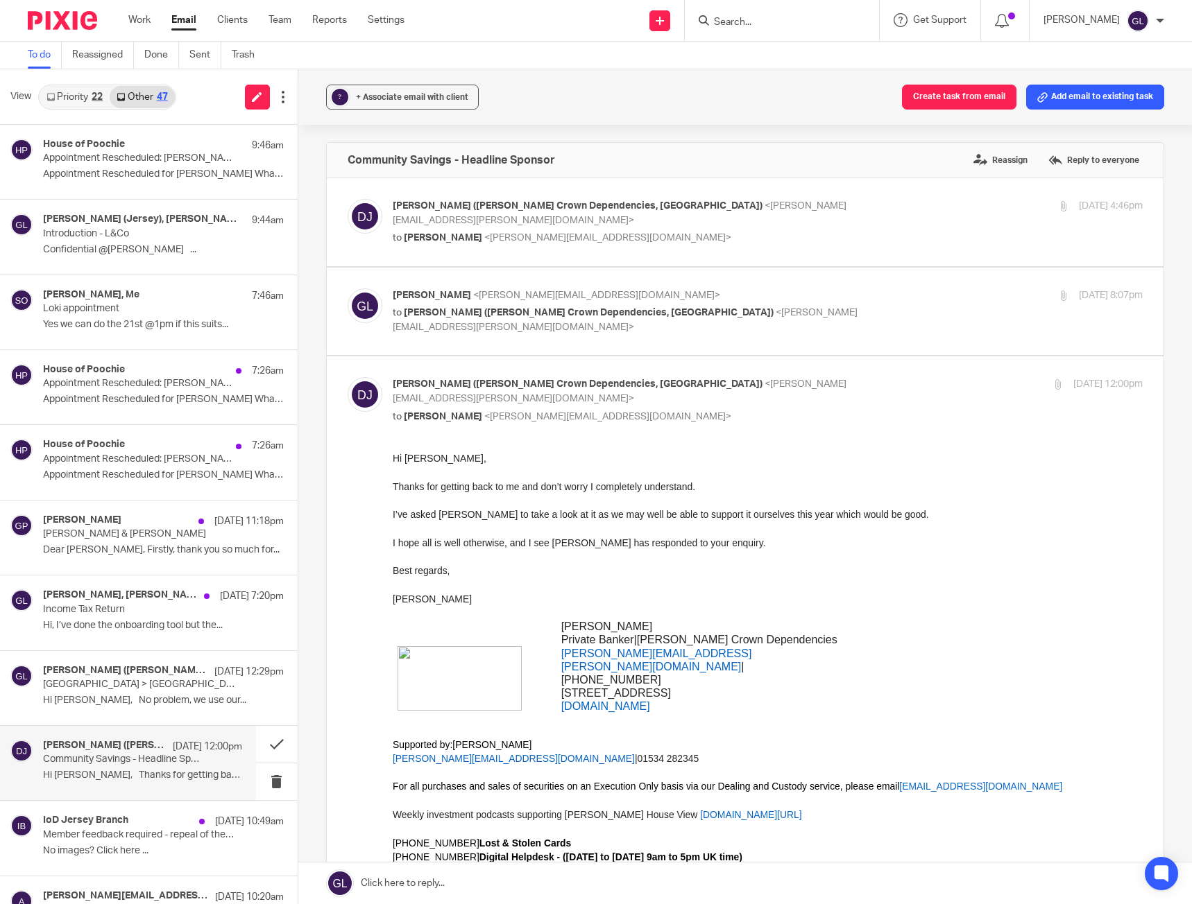
drag, startPoint x: 476, startPoint y: 549, endPoint x: 468, endPoint y: 552, distance: 9.0
click at [468, 552] on p at bounding box center [767, 557] width 750 height 14
click at [262, 748] on button at bounding box center [277, 744] width 42 height 37
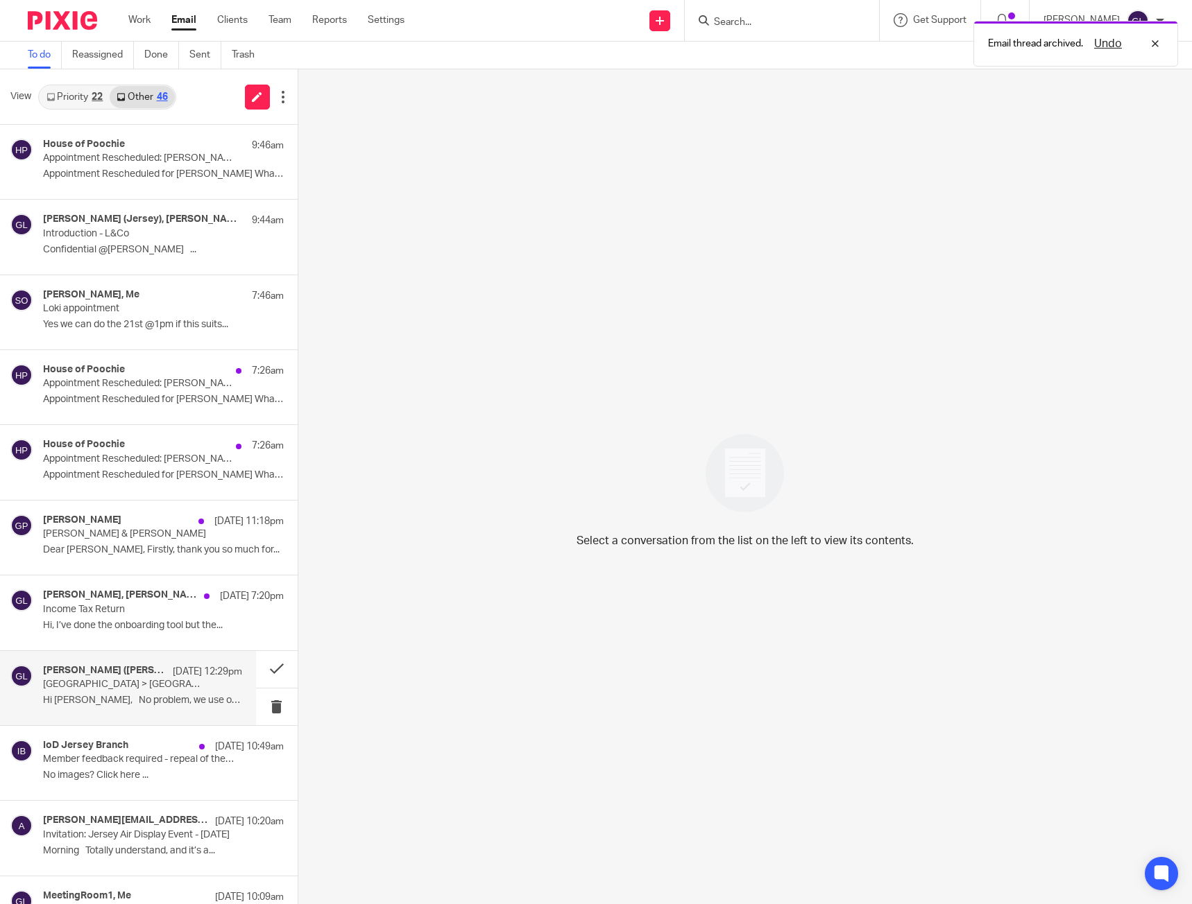
scroll to position [69, 0]
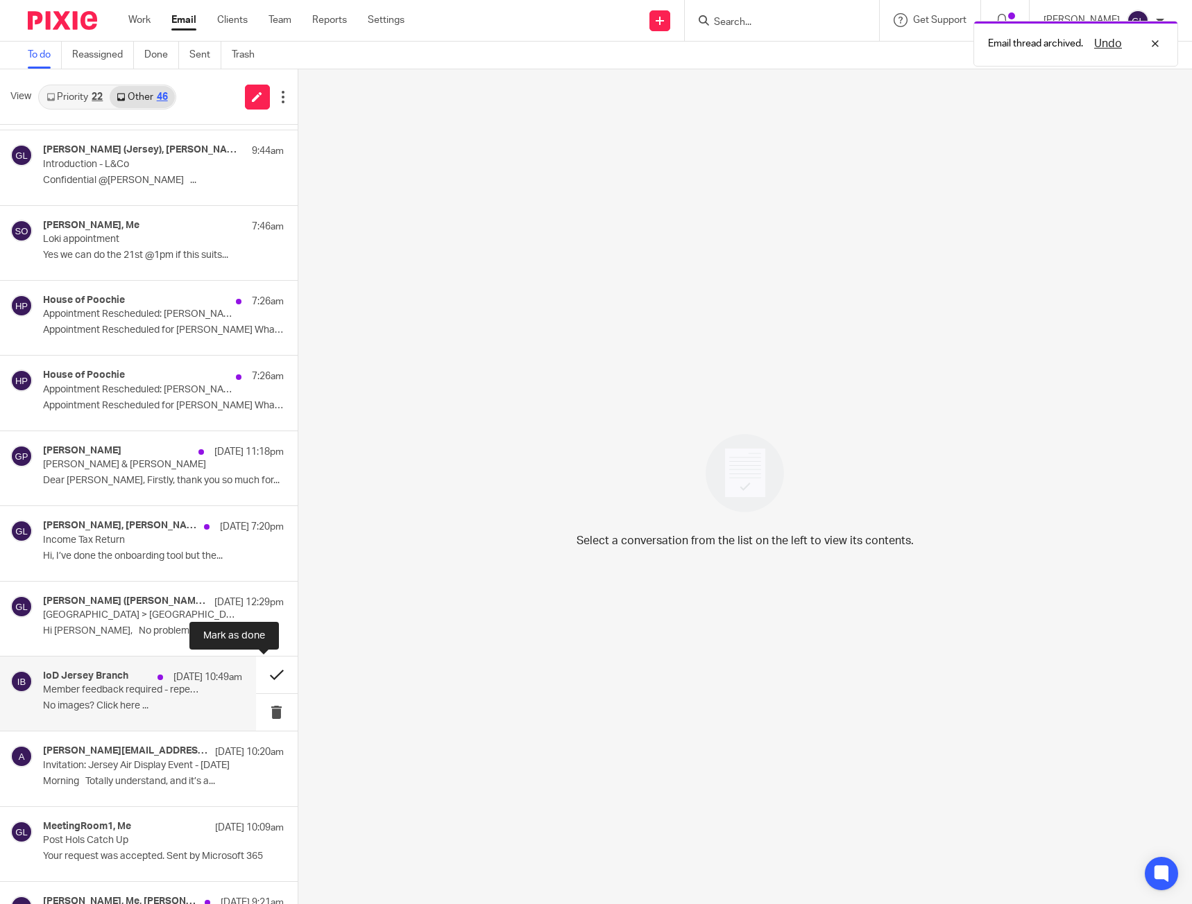
click at [256, 676] on button at bounding box center [277, 675] width 42 height 37
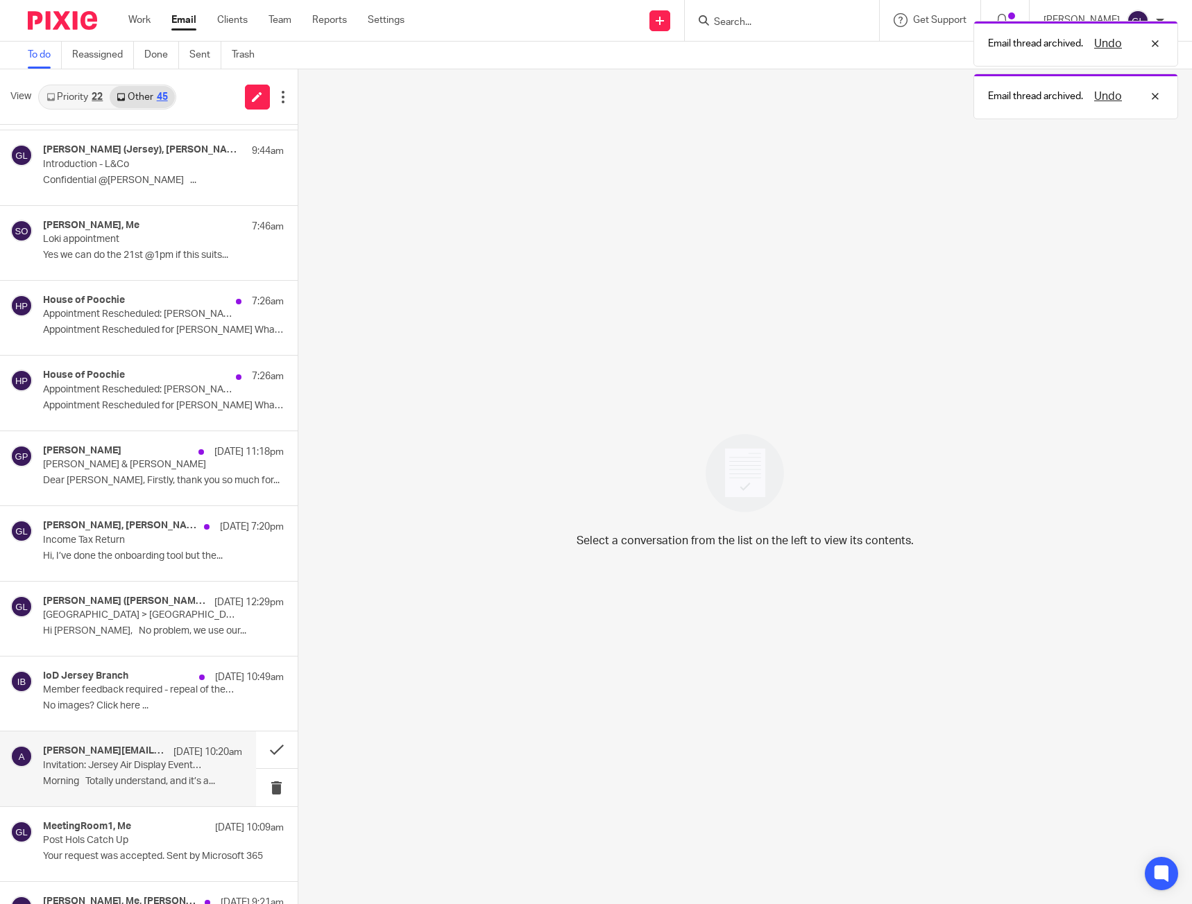
click at [128, 768] on p "Invitation: Jersey Air Display Event - [DATE]" at bounding box center [122, 766] width 159 height 12
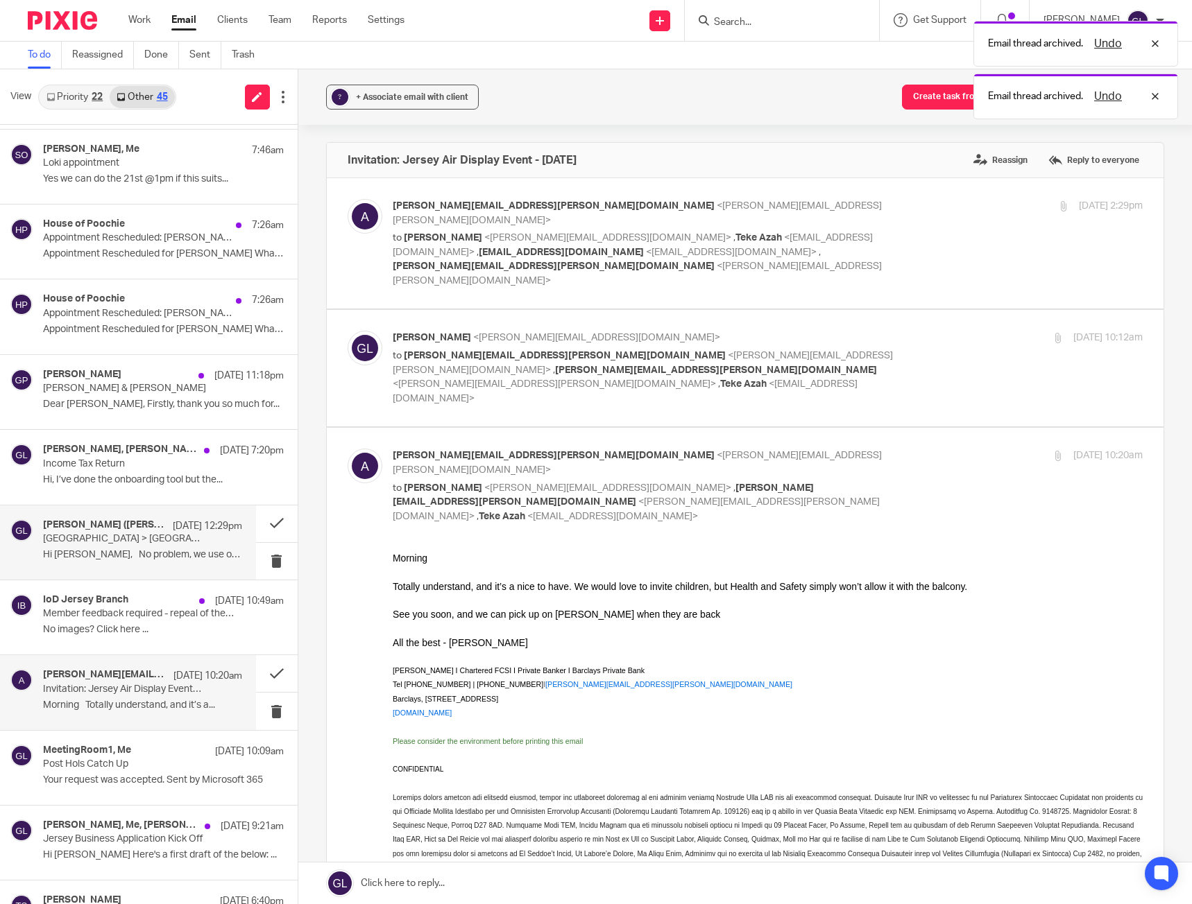
scroll to position [277, 0]
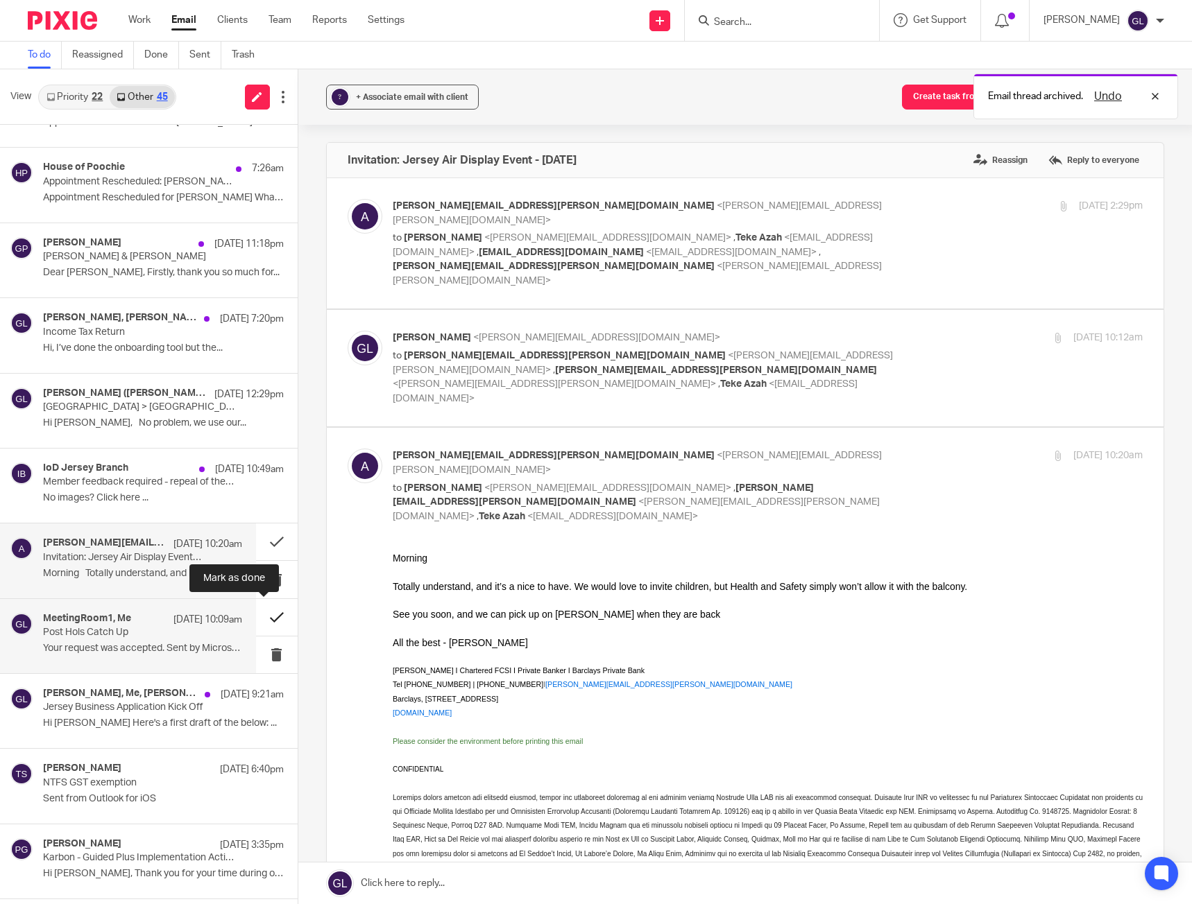
click at [259, 624] on button at bounding box center [277, 617] width 42 height 37
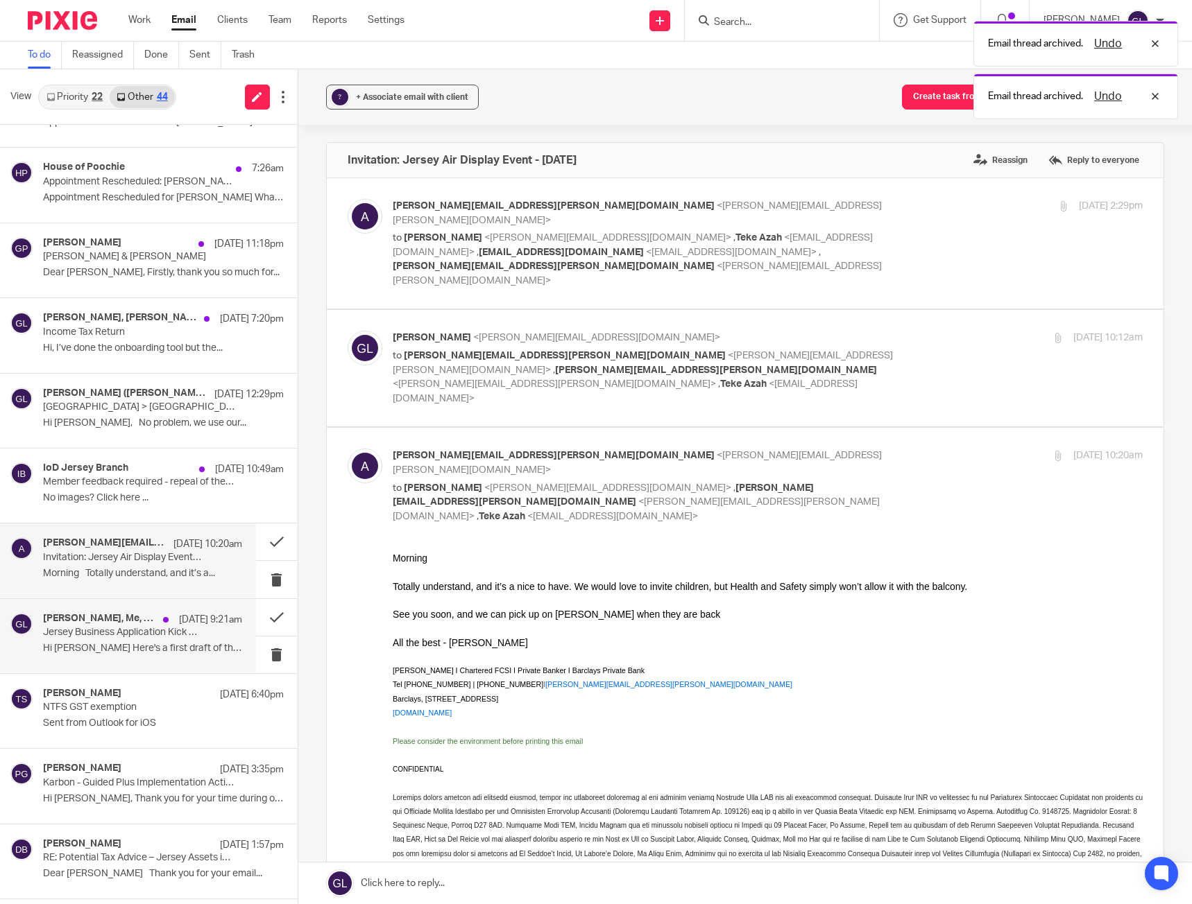
click at [128, 652] on p "Hi [PERSON_NAME] Here's a first draft of the below: ..." at bounding box center [142, 649] width 199 height 12
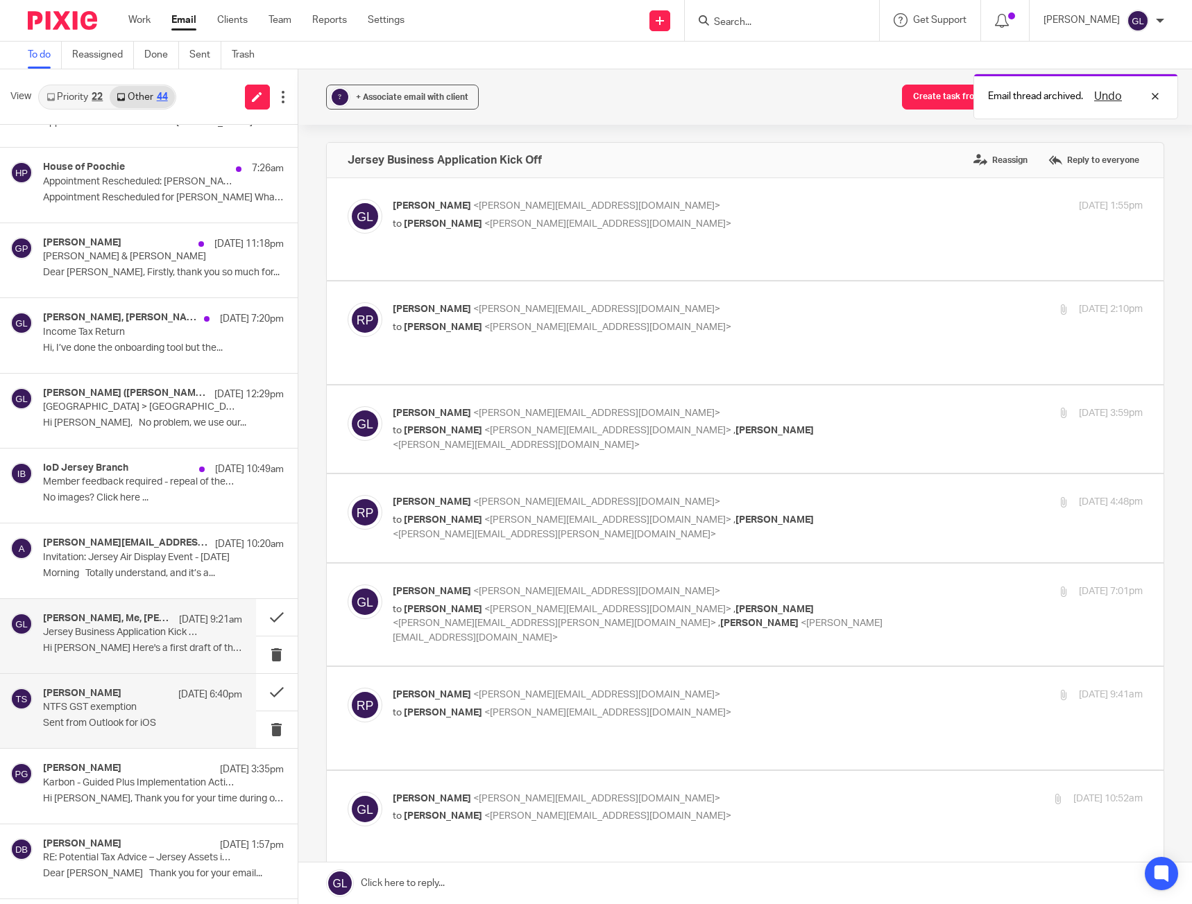
scroll to position [0, 0]
click at [133, 716] on div "[PERSON_NAME] [DATE] 6:40pm NTFS GST exemption Sent from Outlook for iOS" at bounding box center [142, 711] width 199 height 46
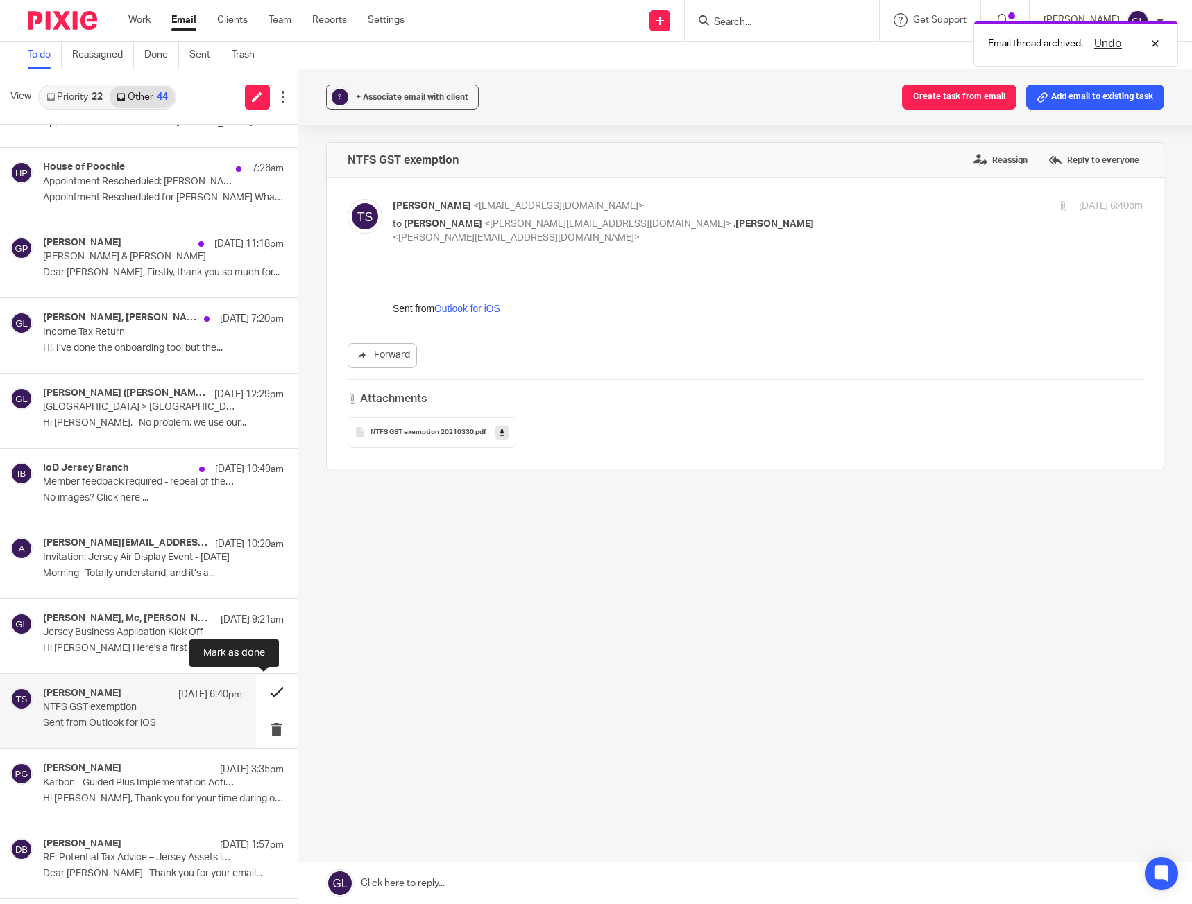
click at [270, 689] on button at bounding box center [277, 692] width 42 height 37
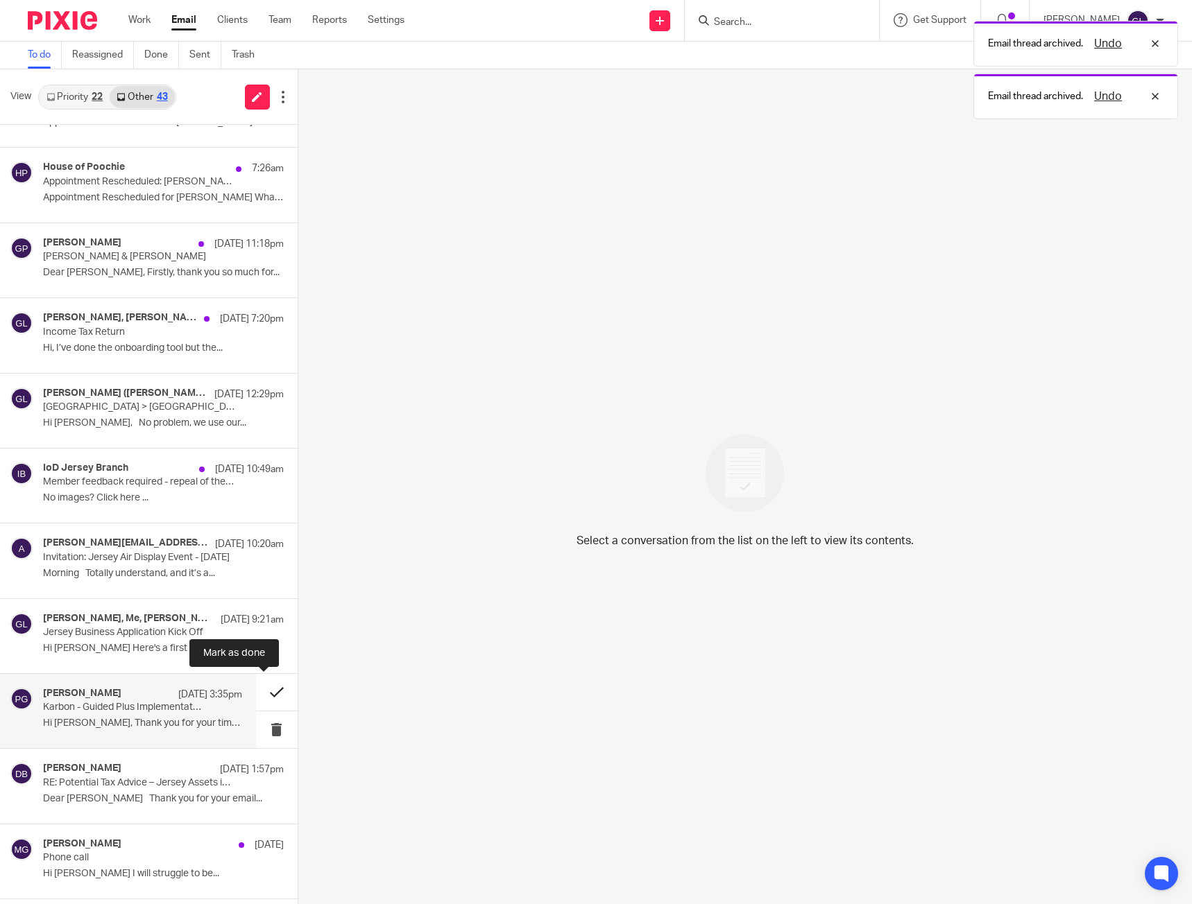
click at [261, 693] on button at bounding box center [277, 692] width 42 height 37
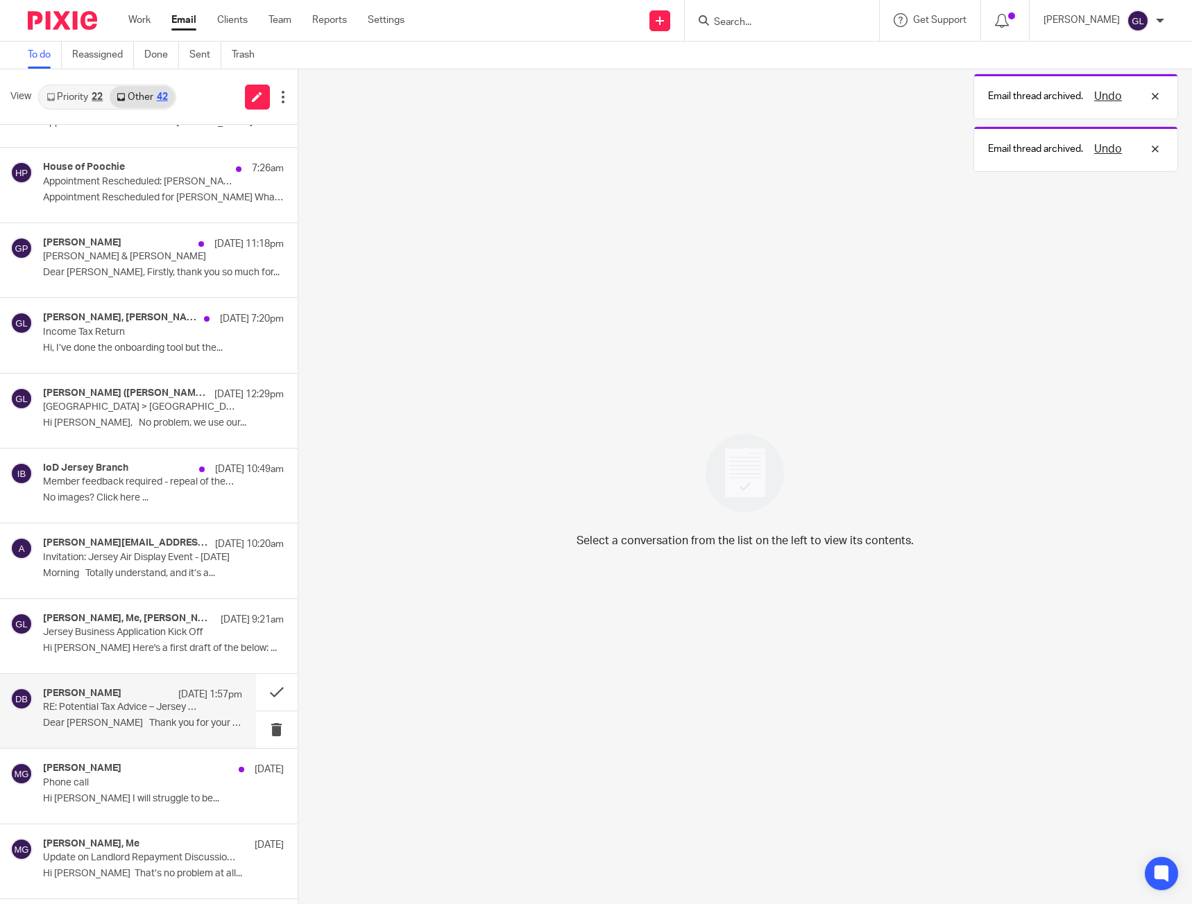
click at [125, 705] on p "RE: Potential Tax Advice – Jersey Assets in Deceased’s Estate" at bounding box center [122, 708] width 159 height 12
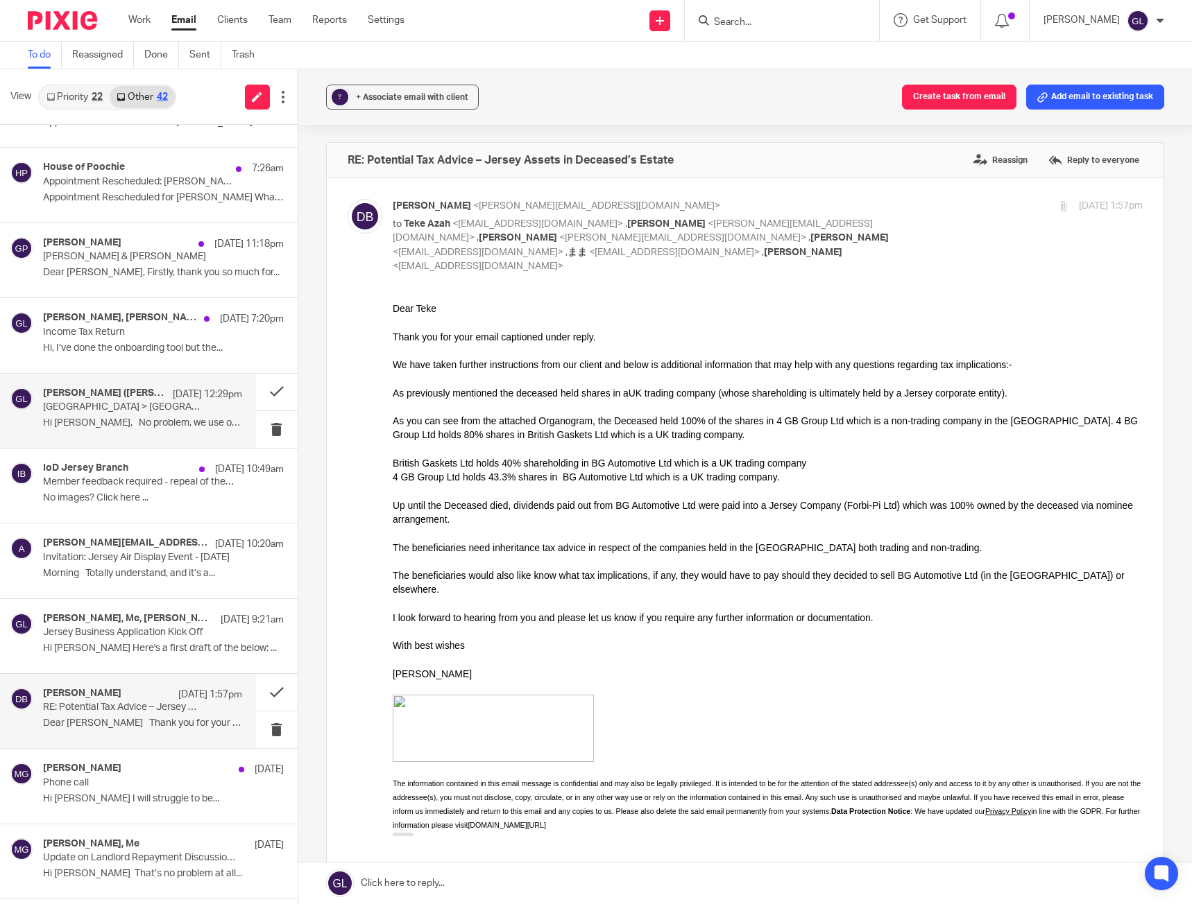
click at [178, 411] on p "[GEOGRAPHIC_DATA] > [GEOGRAPHIC_DATA]" at bounding box center [122, 408] width 159 height 12
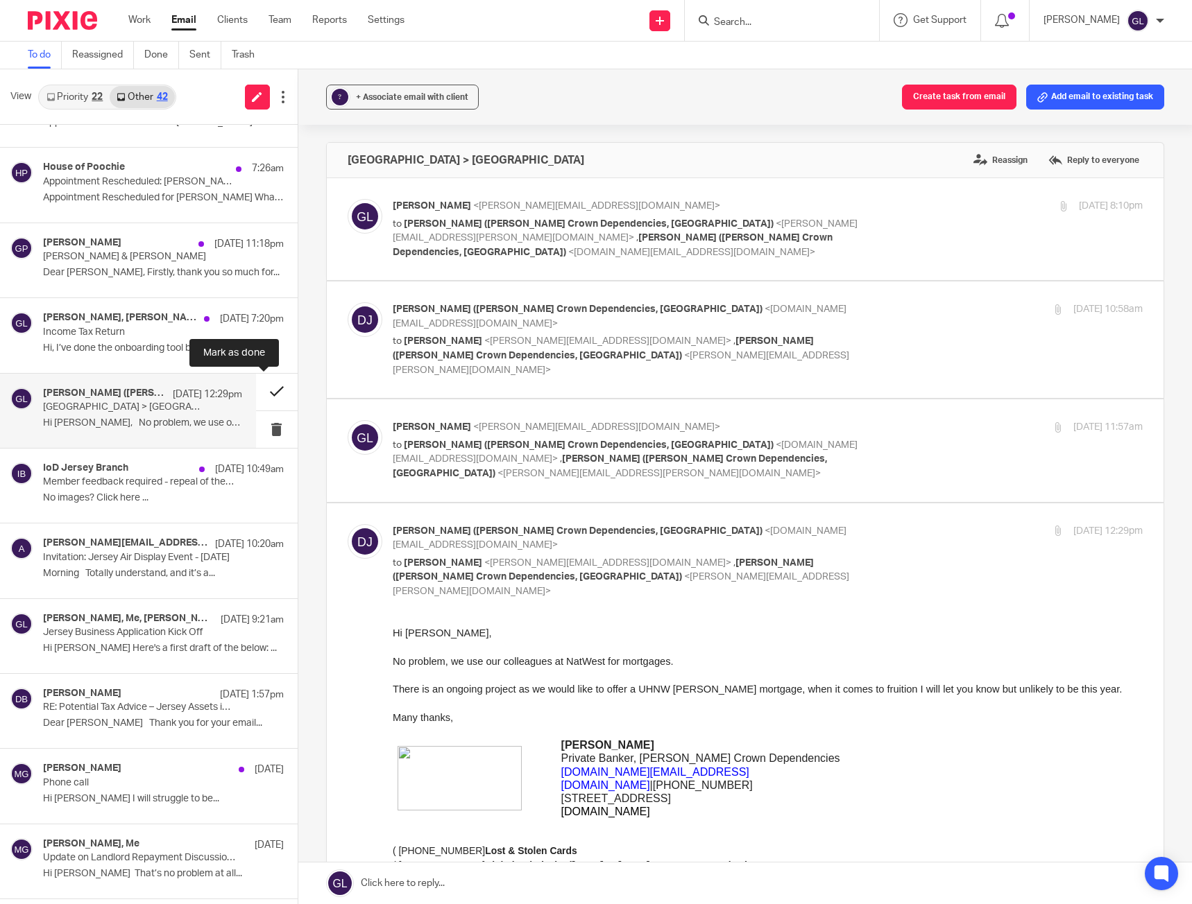
click at [261, 397] on button at bounding box center [277, 392] width 42 height 37
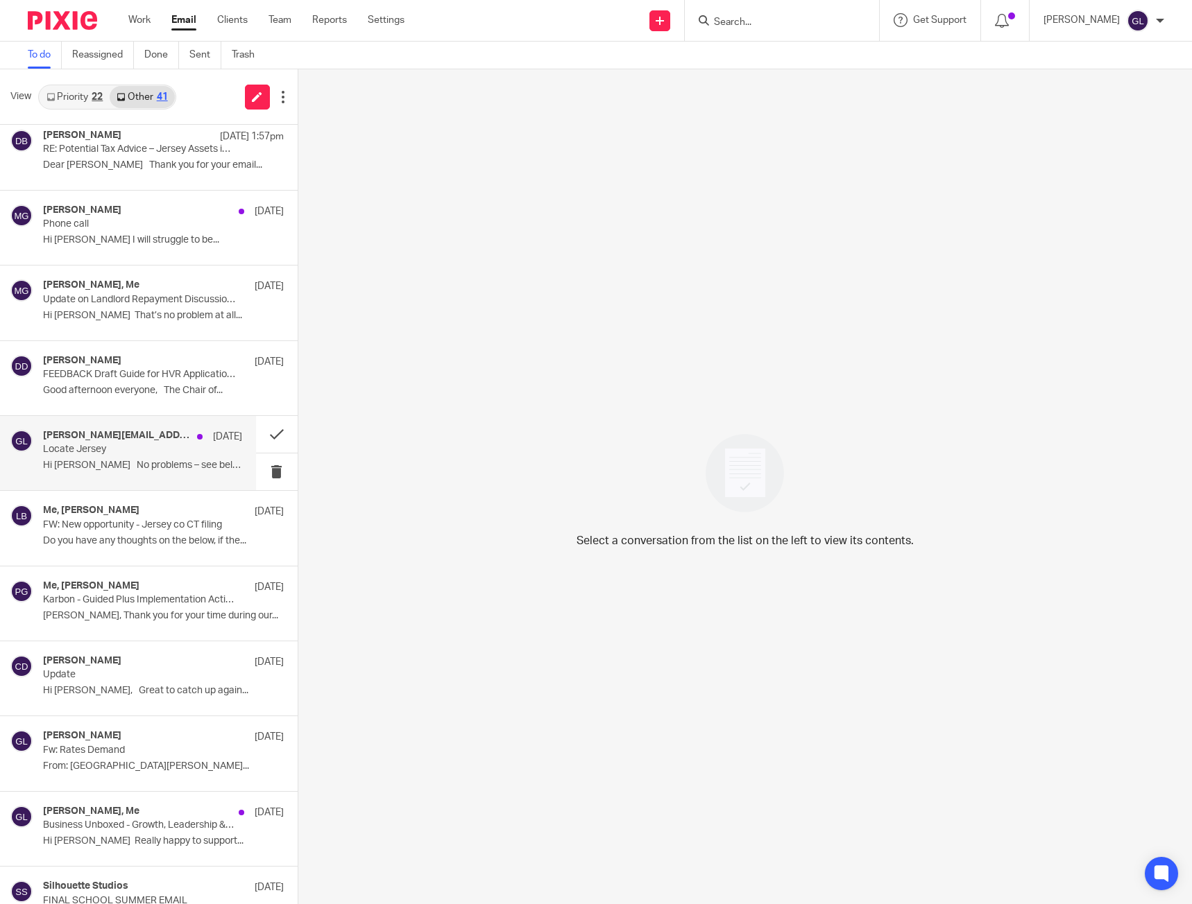
scroll to position [763, 0]
click at [214, 450] on div "[PERSON_NAME][EMAIL_ADDRESS][DOMAIN_NAME], Me [DATE] Locate Jersey Hi [PERSON_N…" at bounding box center [142, 451] width 199 height 46
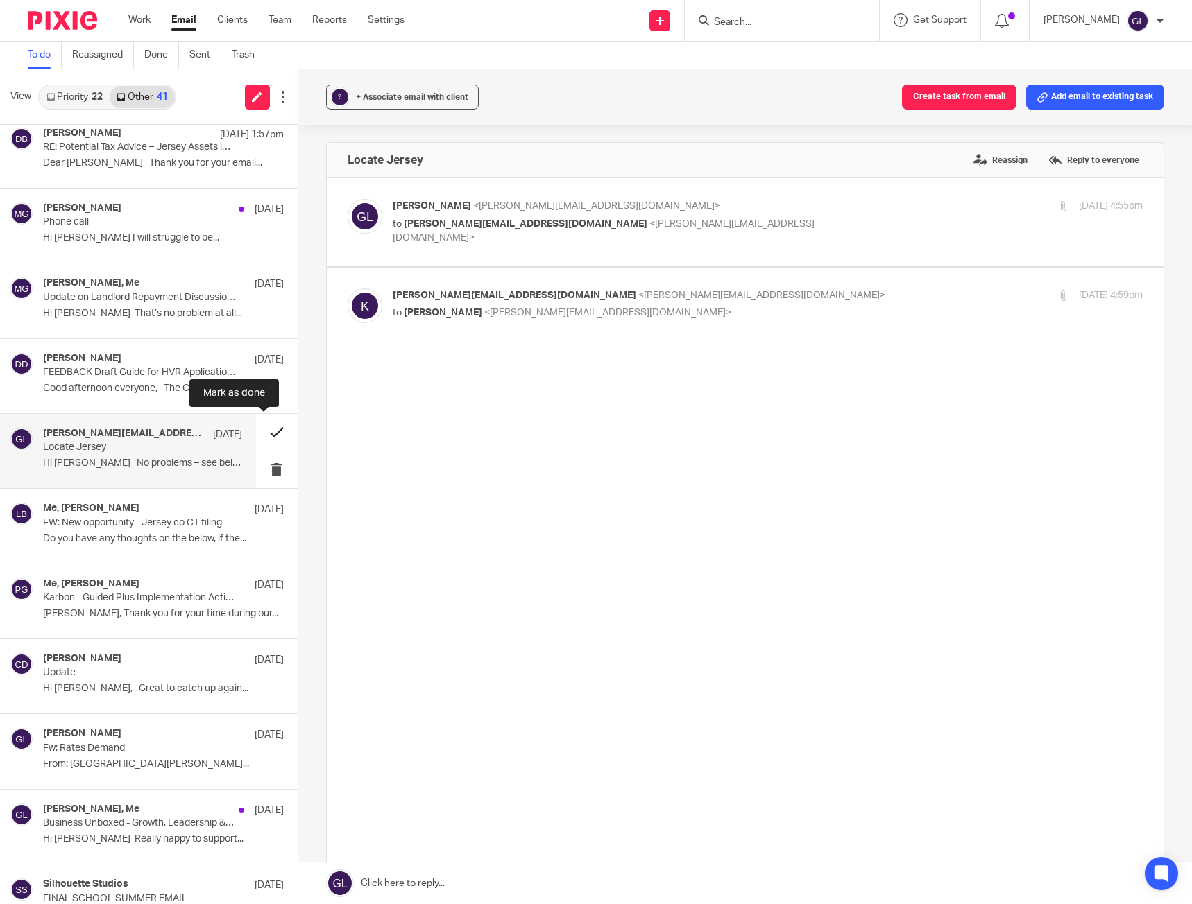
click at [257, 430] on button at bounding box center [277, 432] width 42 height 37
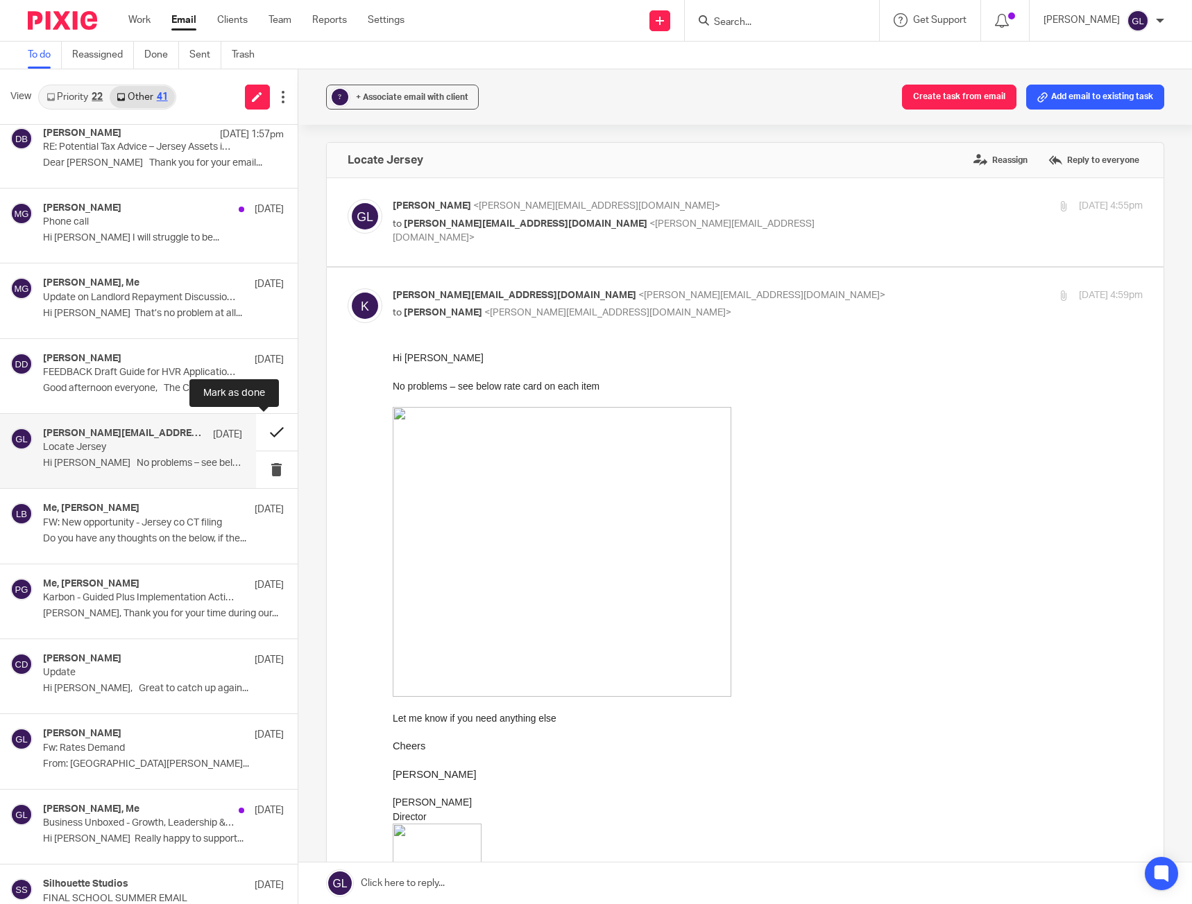
scroll to position [0, 0]
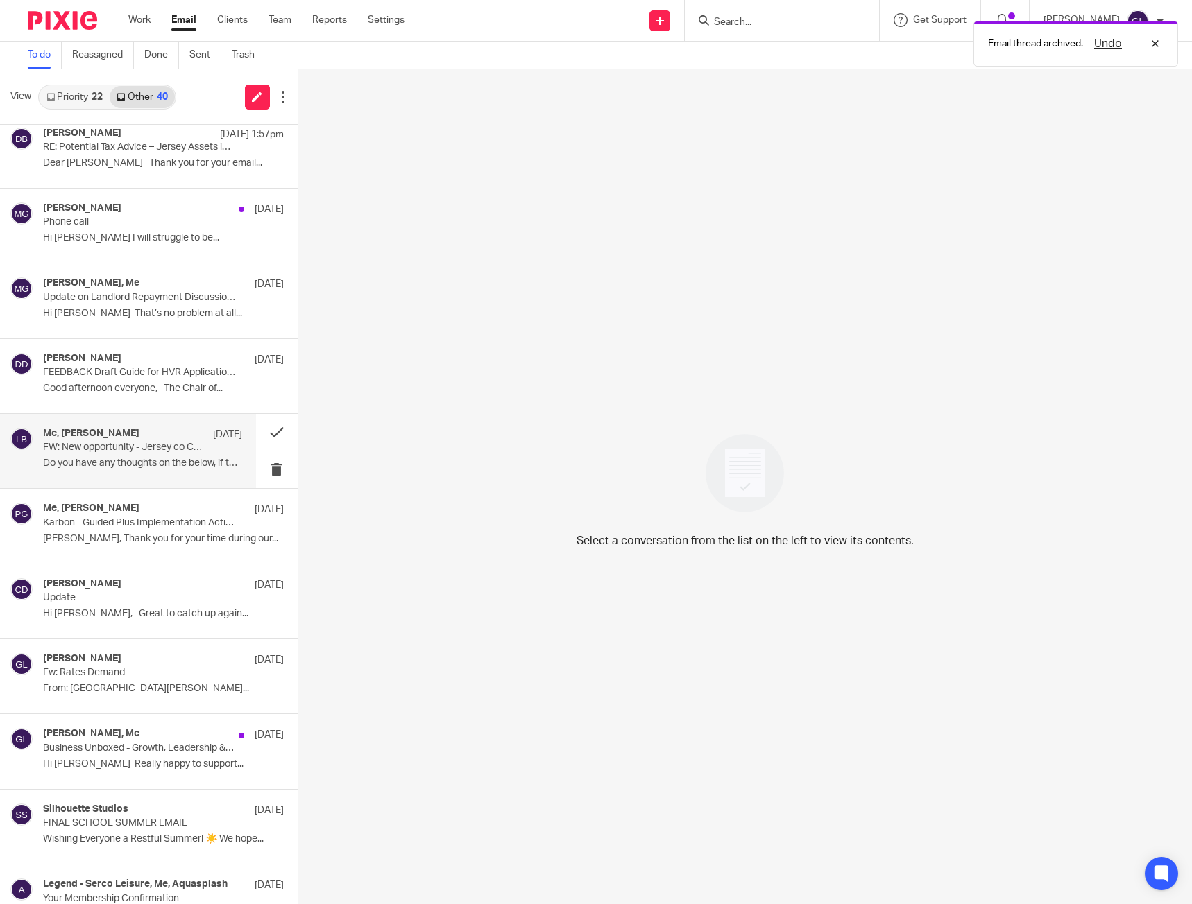
click at [110, 467] on p "Do you have any thoughts on the below, if the..." at bounding box center [142, 464] width 199 height 12
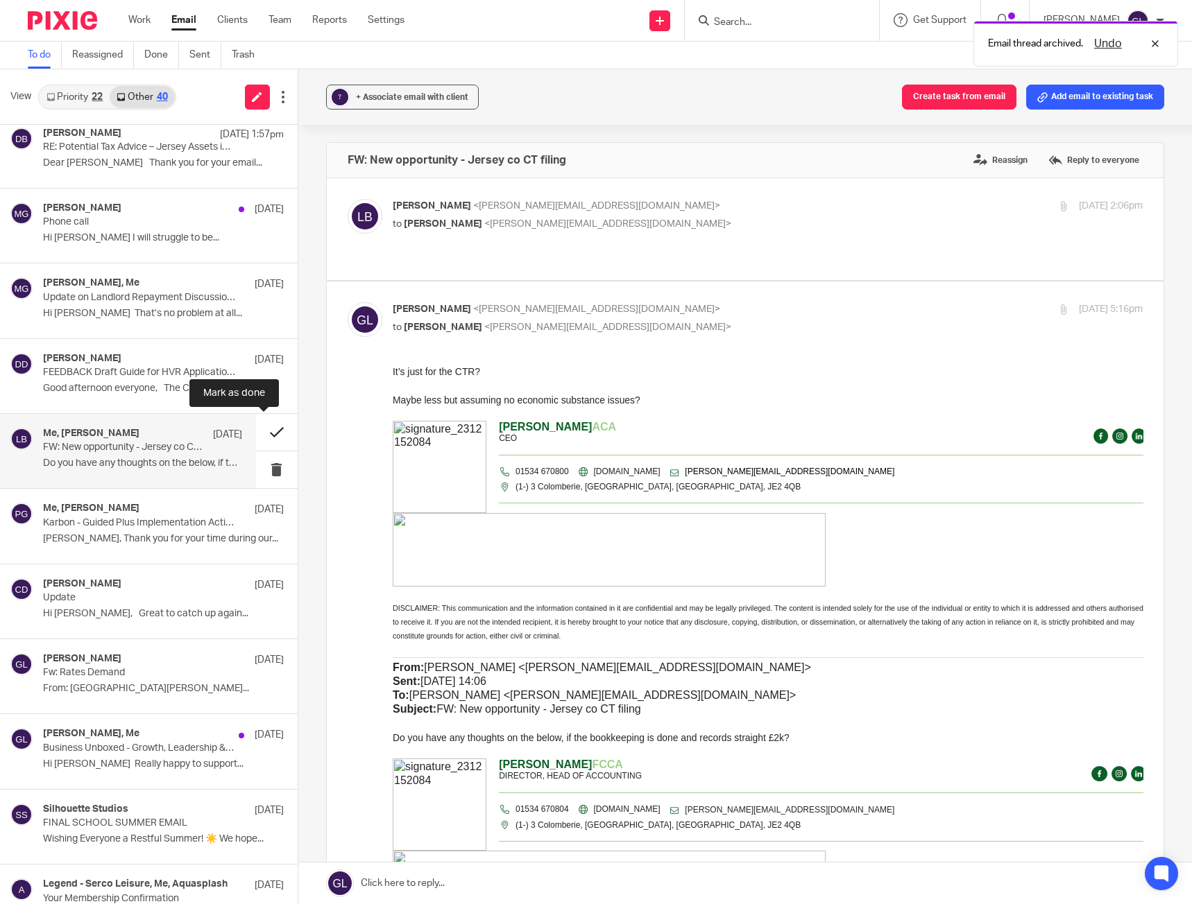
click at [261, 427] on button at bounding box center [277, 432] width 42 height 37
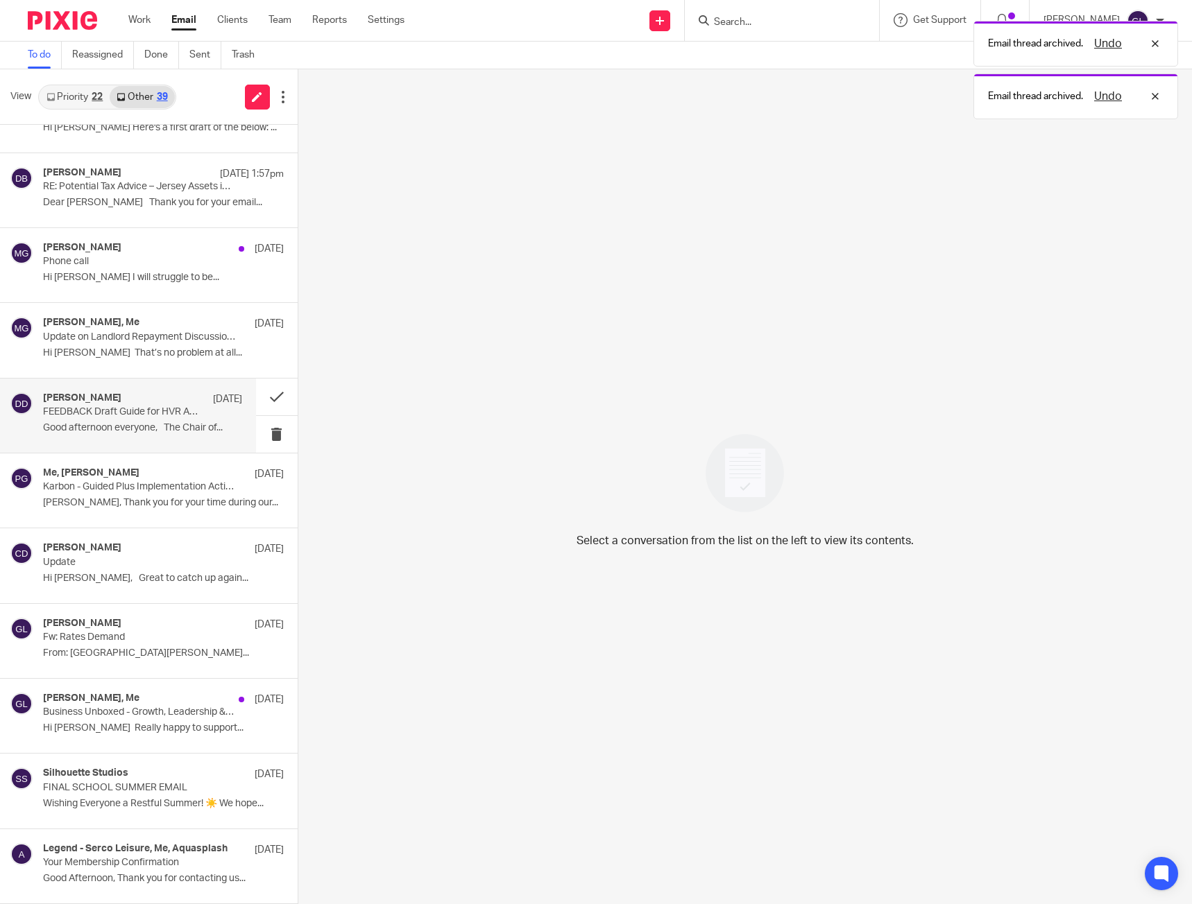
scroll to position [723, 0]
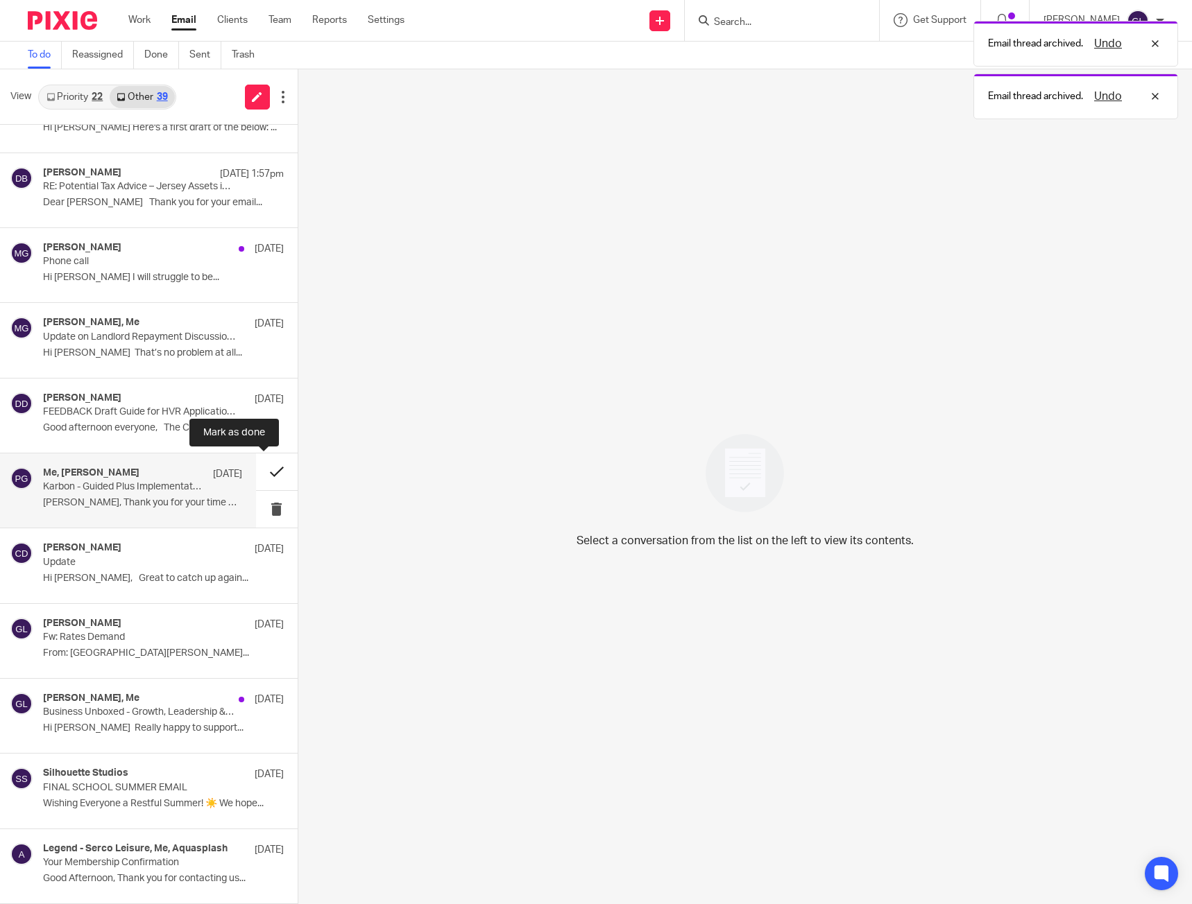
click at [262, 470] on button at bounding box center [277, 472] width 42 height 37
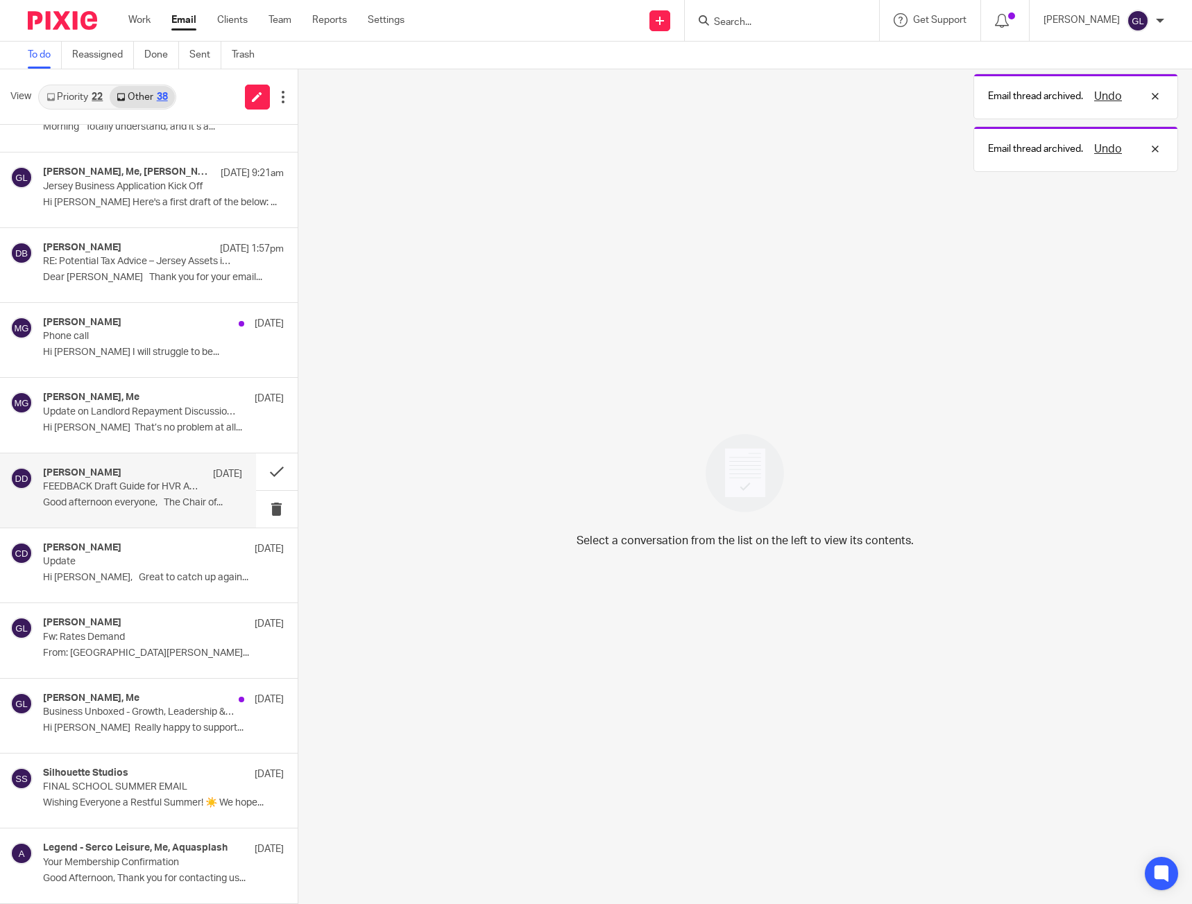
scroll to position [649, 0]
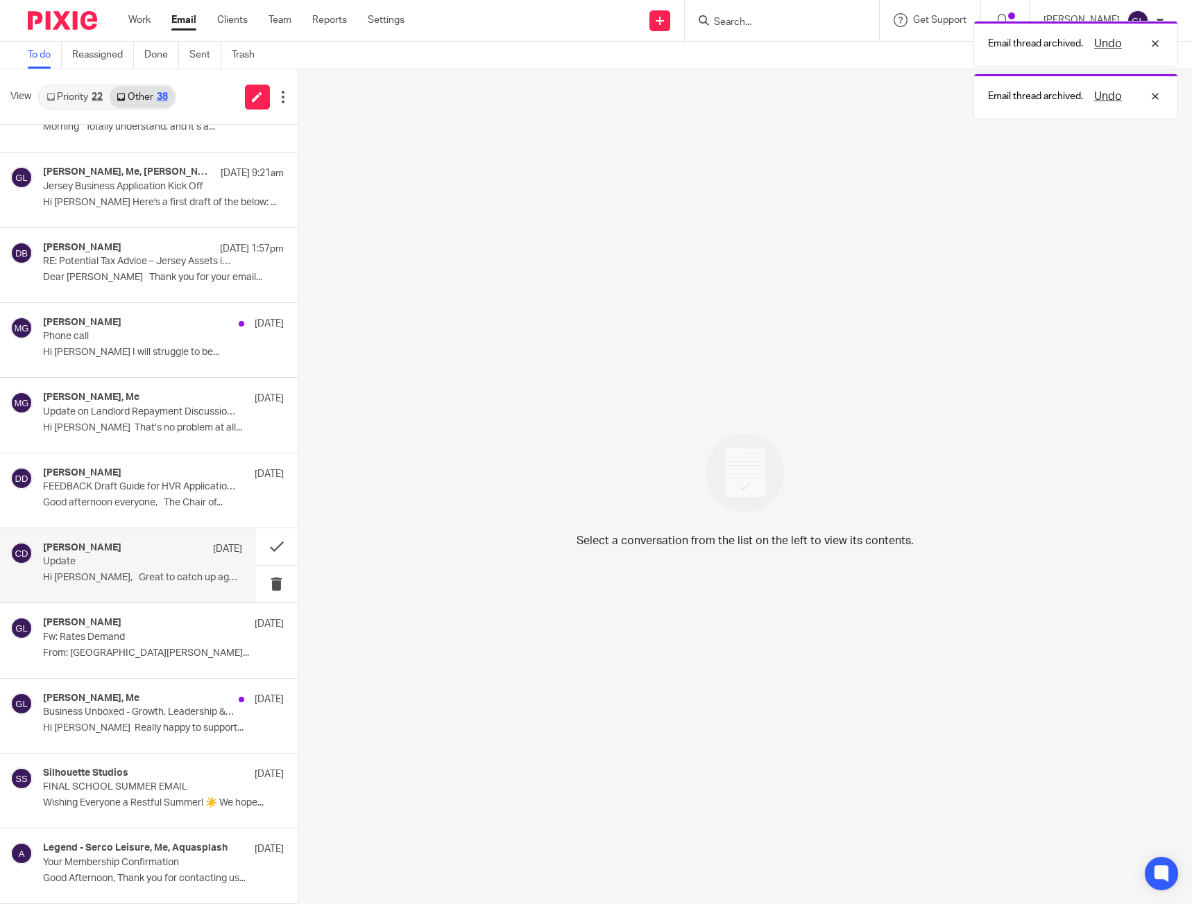
click at [110, 555] on div "[PERSON_NAME] [DATE]" at bounding box center [142, 549] width 199 height 14
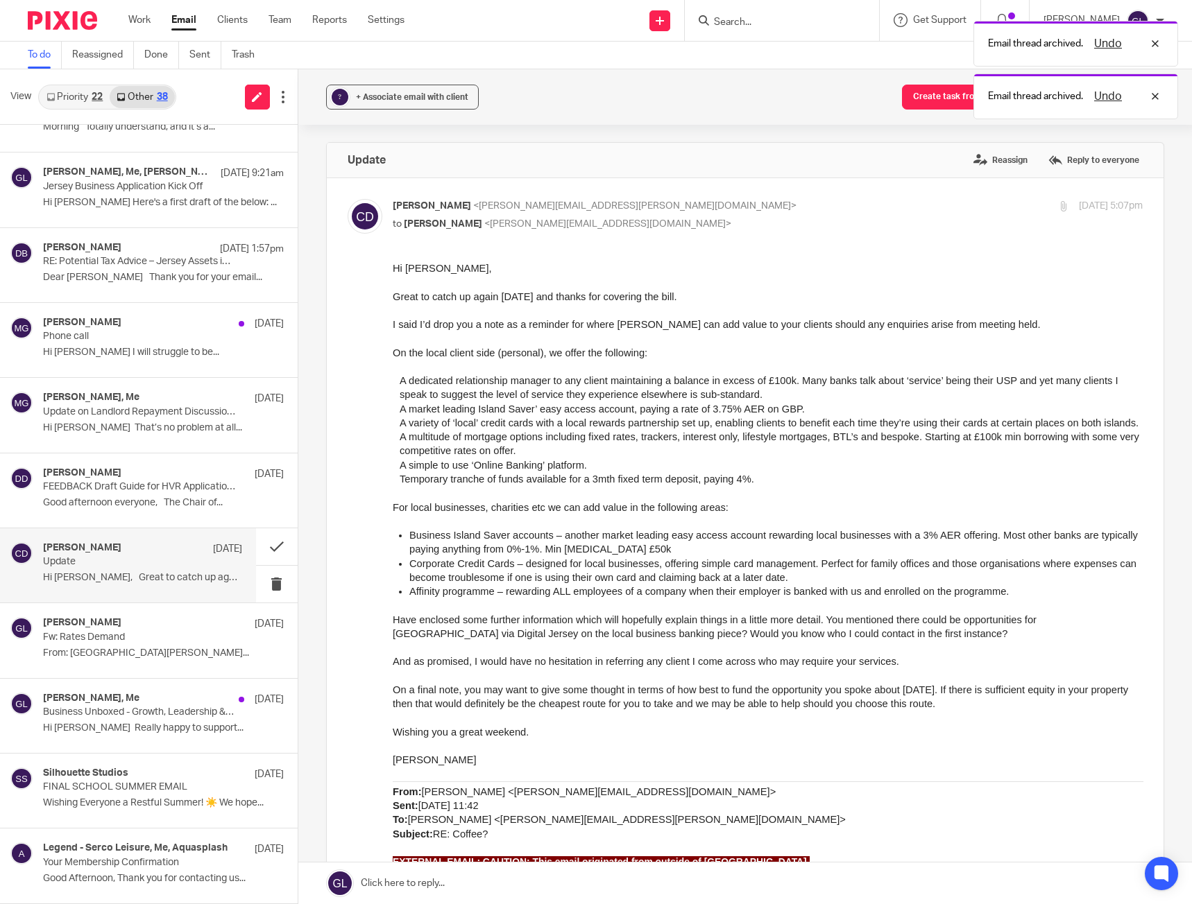
scroll to position [0, 0]
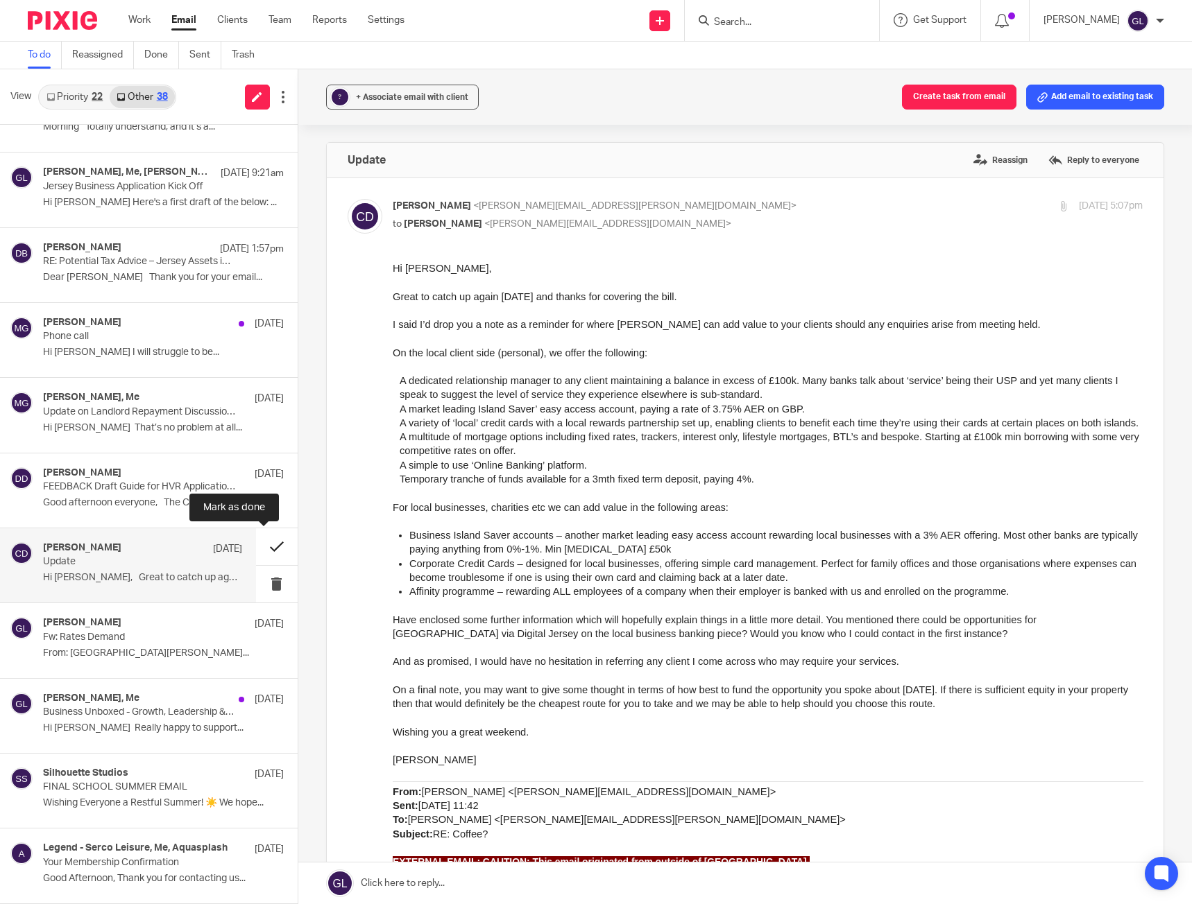
click at [263, 547] on button at bounding box center [277, 547] width 42 height 37
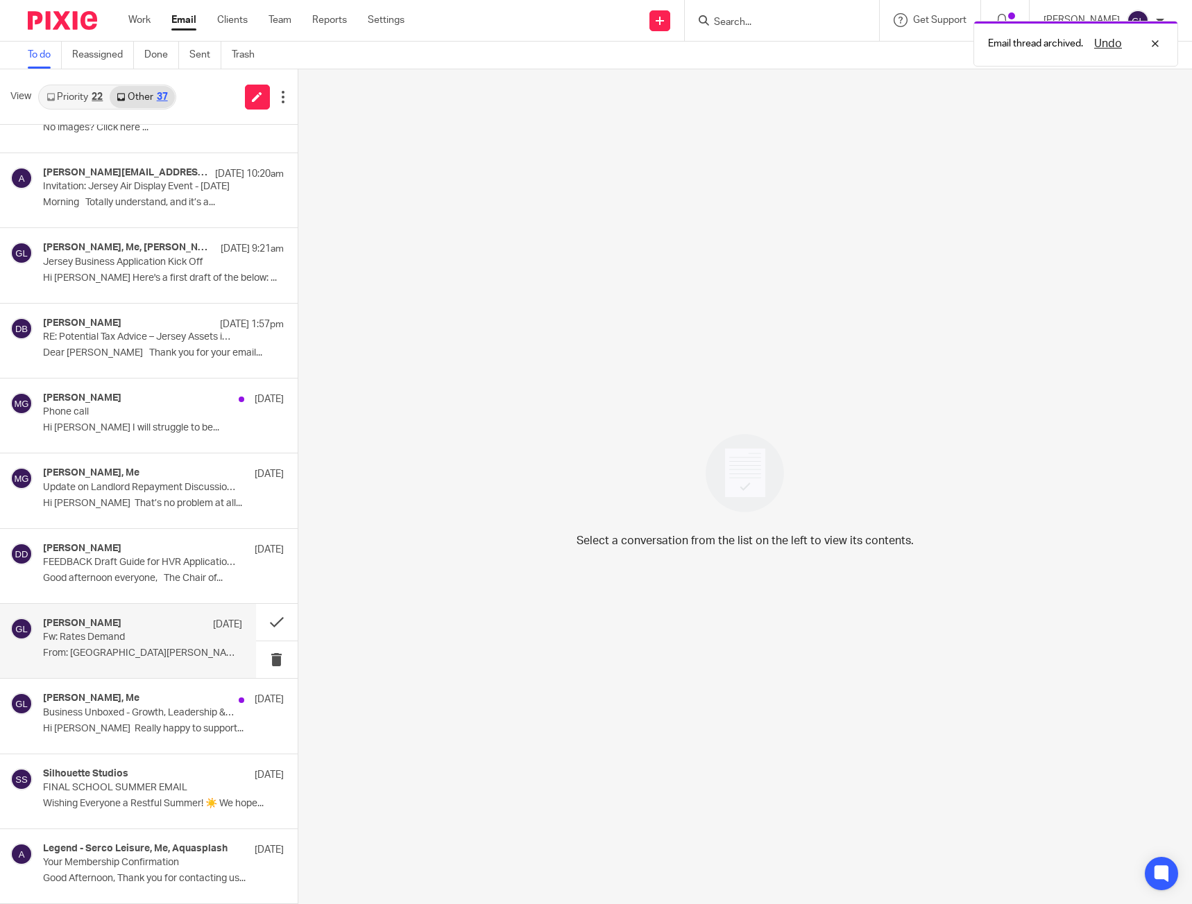
click at [177, 619] on div "[PERSON_NAME] [DATE]" at bounding box center [142, 625] width 199 height 14
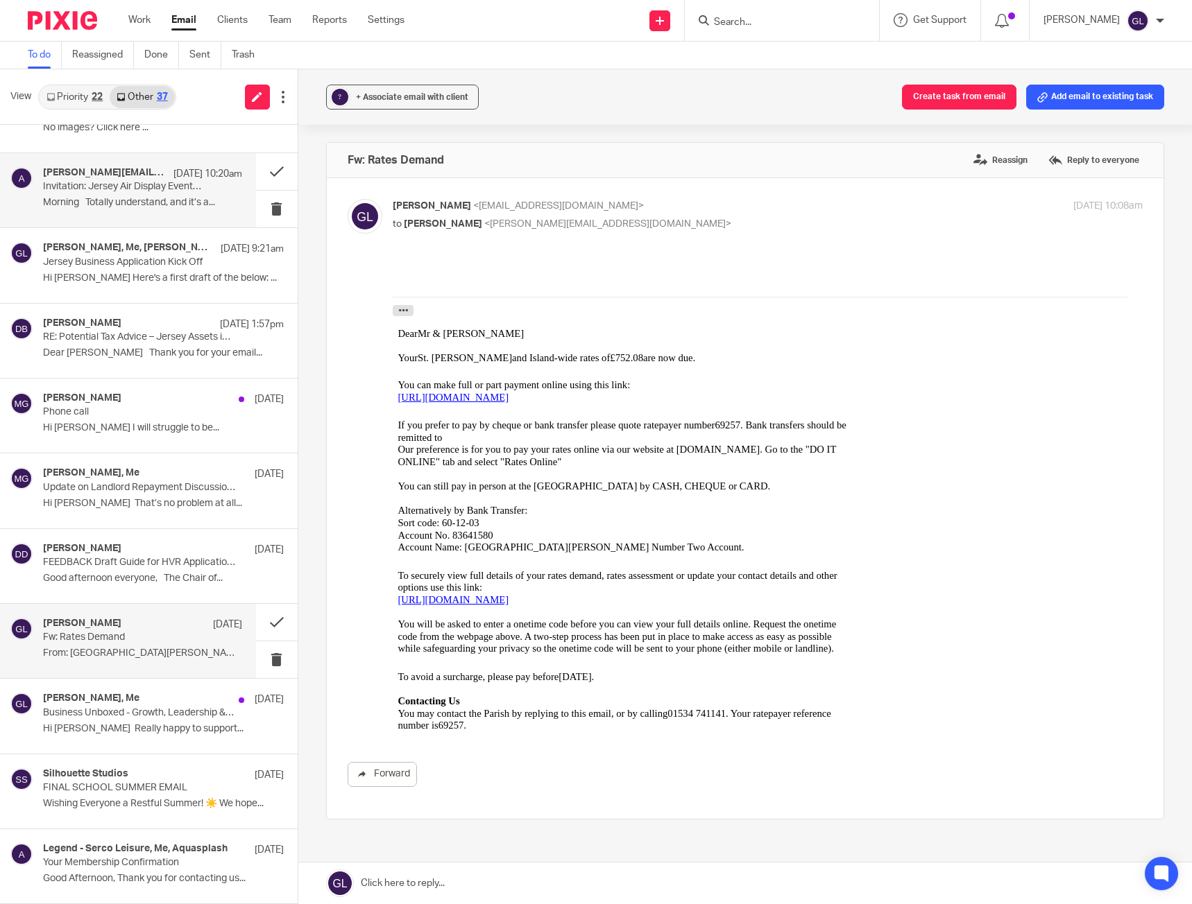
scroll to position [365, 0]
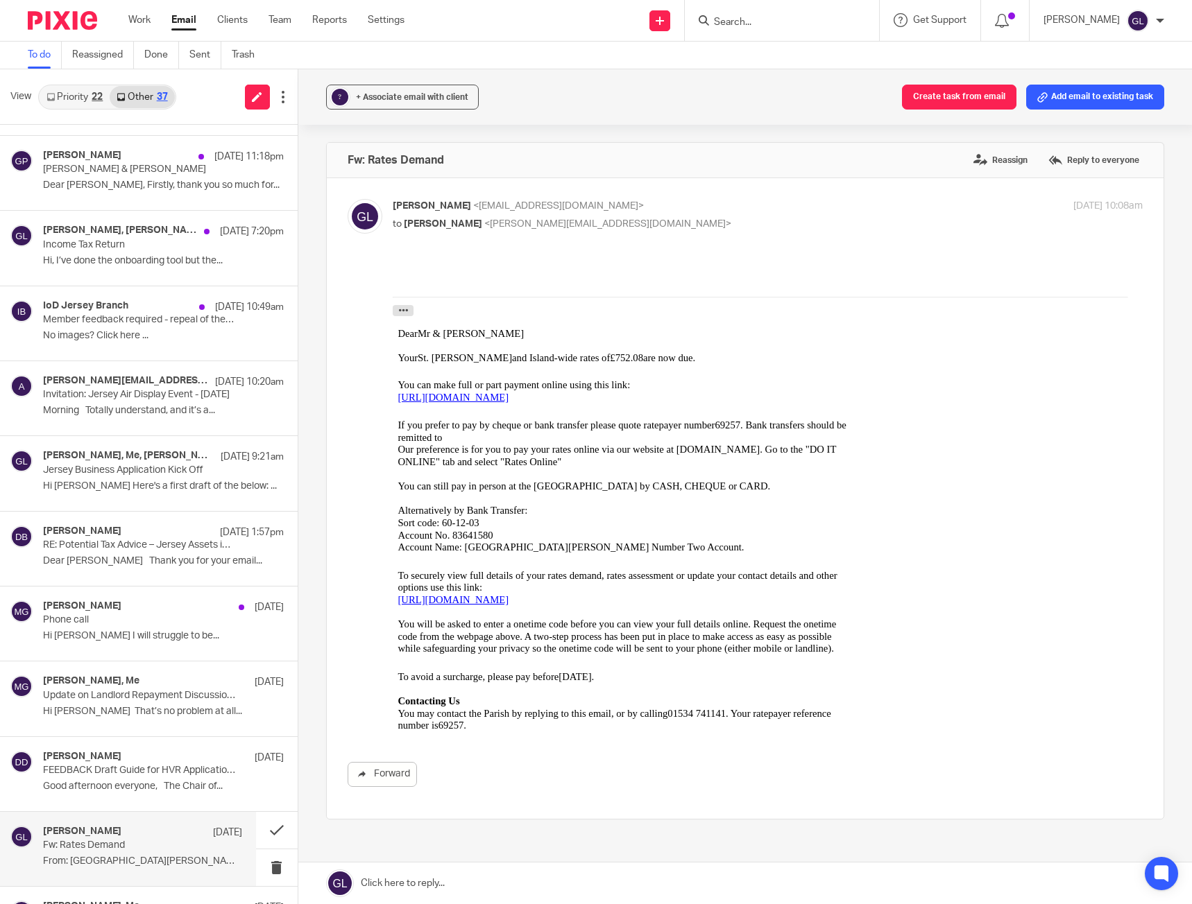
drag, startPoint x: 93, startPoint y: 101, endPoint x: 115, endPoint y: 110, distance: 23.7
click at [93, 101] on div "22" at bounding box center [97, 97] width 11 height 10
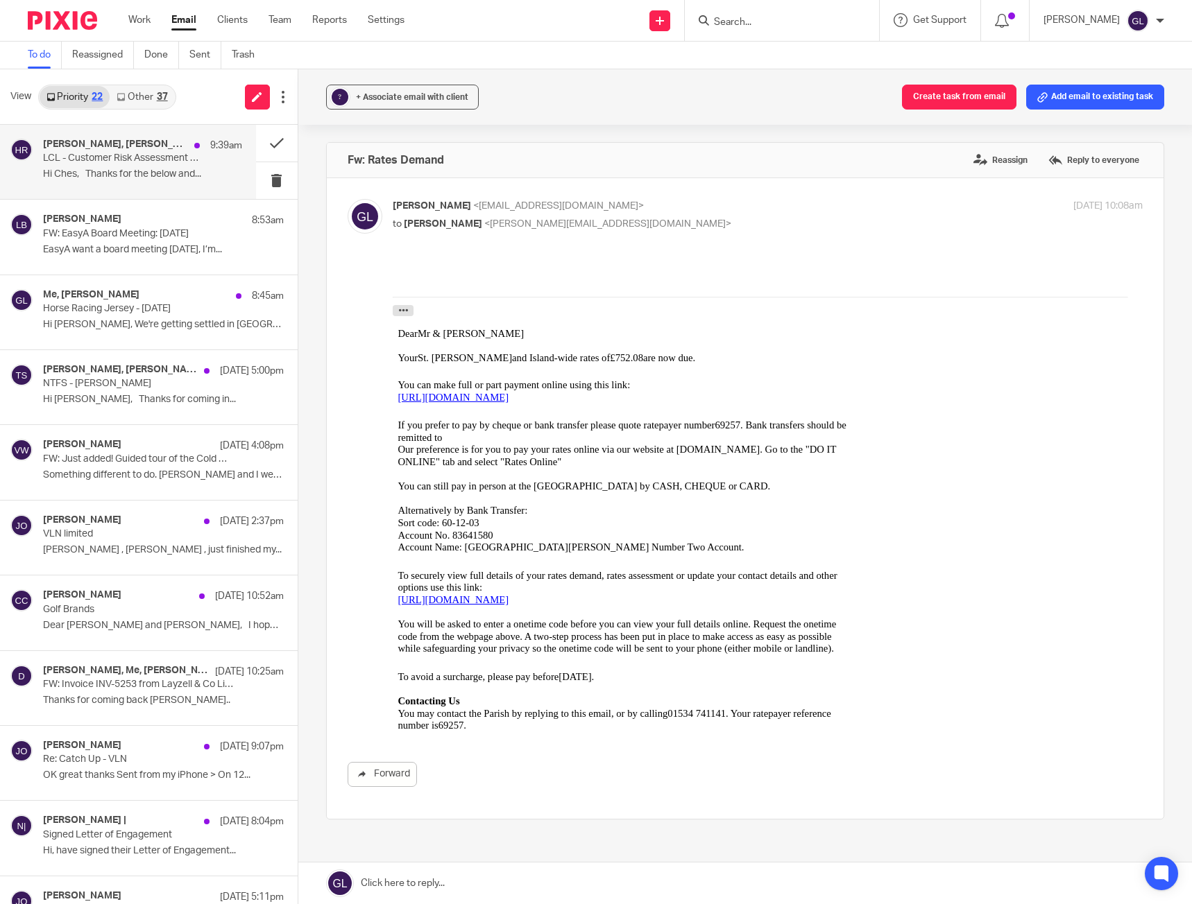
click at [187, 154] on p "LCL - Customer Risk Assessment Thematic Assessment Visit - Draft Letter" at bounding box center [122, 159] width 159 height 12
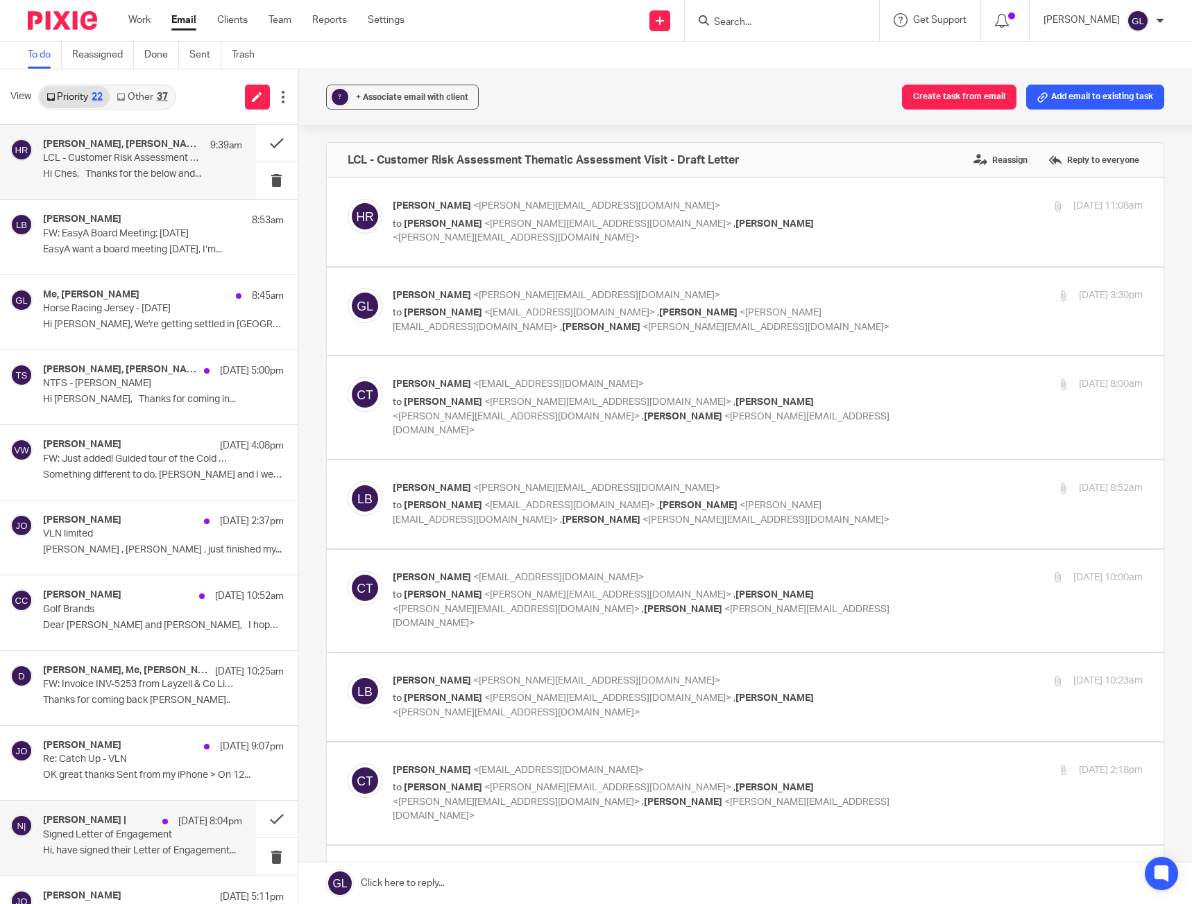
click at [121, 841] on div "[PERSON_NAME] | [DATE] 8:04pm Signed Letter of Engagement Hi, have signed their…" at bounding box center [142, 838] width 199 height 46
click at [256, 820] on button at bounding box center [277, 819] width 42 height 37
